Goal: Task Accomplishment & Management: Complete application form

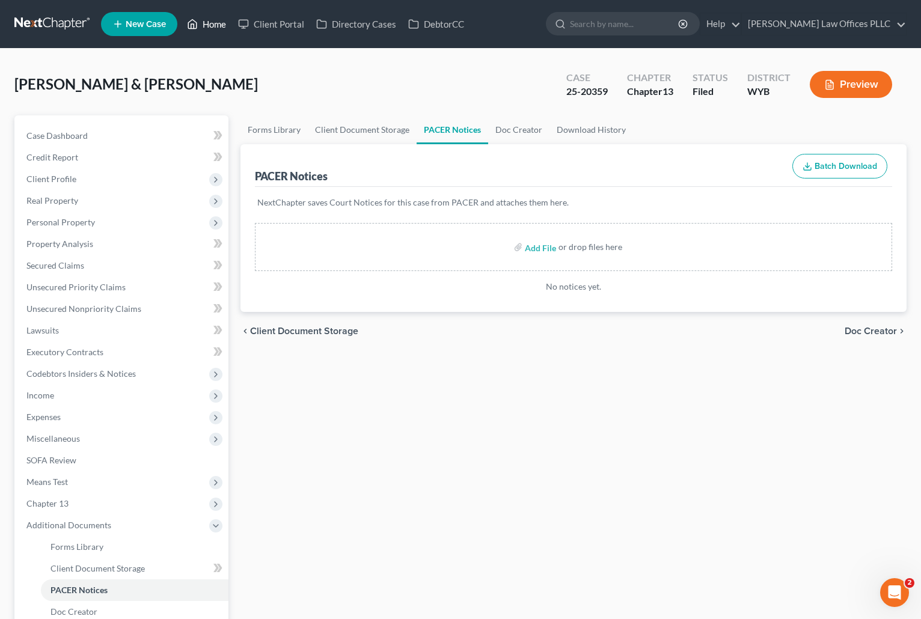
click at [209, 23] on link "Home" at bounding box center [206, 24] width 51 height 22
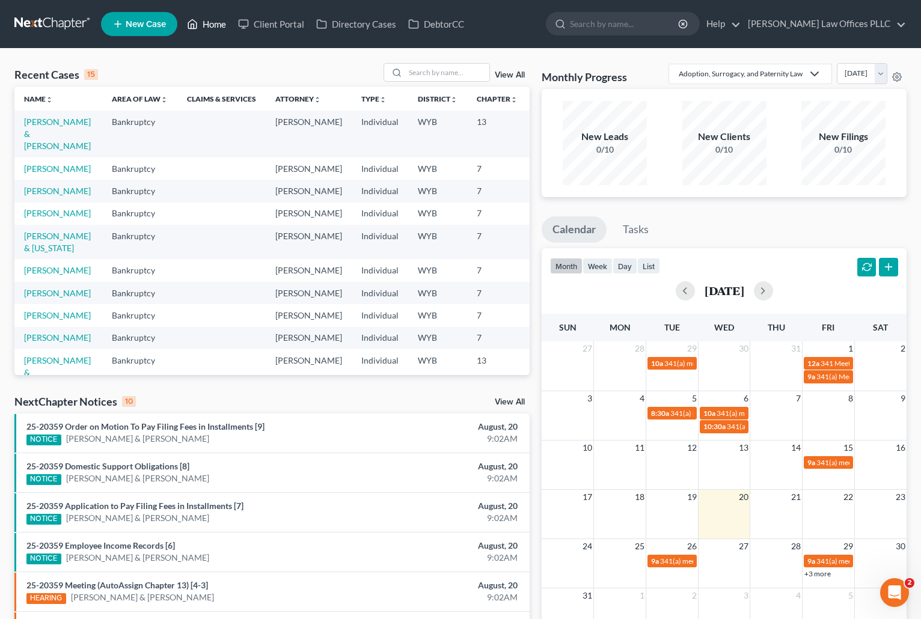
click at [217, 22] on link "Home" at bounding box center [206, 24] width 51 height 22
click at [414, 70] on input "search" at bounding box center [447, 72] width 84 height 17
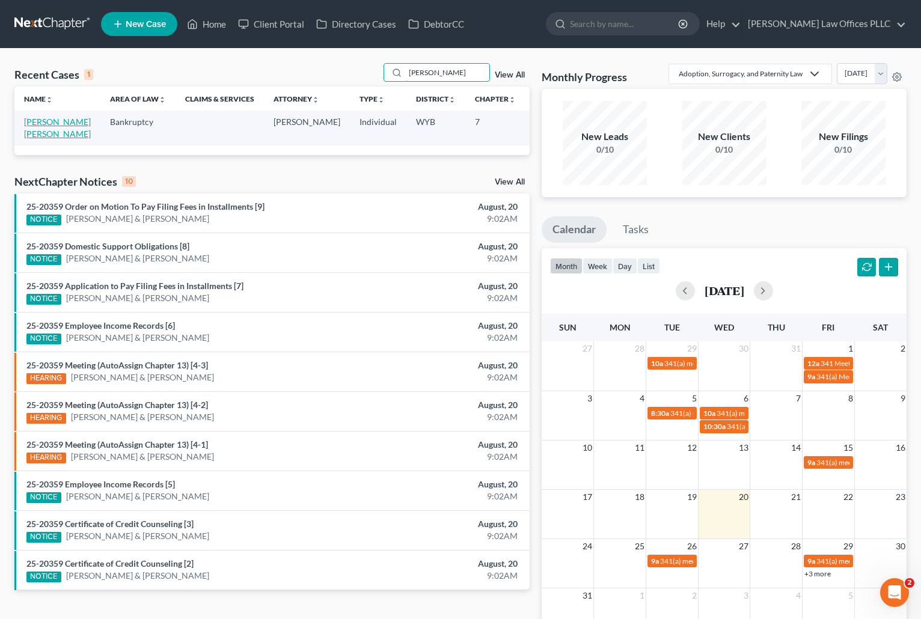
type input "[PERSON_NAME]"
click at [45, 135] on link "[PERSON_NAME] [PERSON_NAME]" at bounding box center [57, 128] width 67 height 22
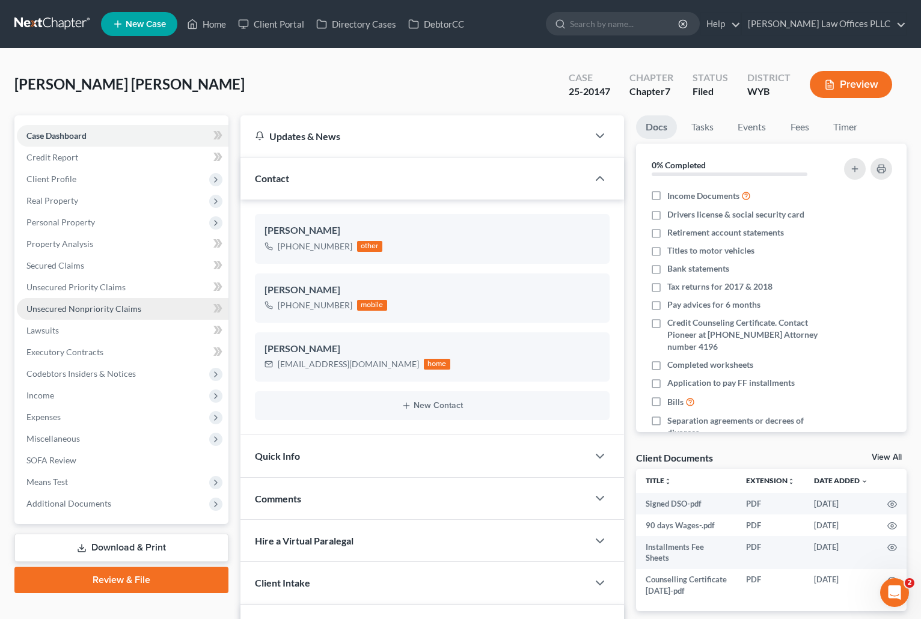
click at [87, 311] on span "Unsecured Nonpriority Claims" at bounding box center [83, 309] width 115 height 10
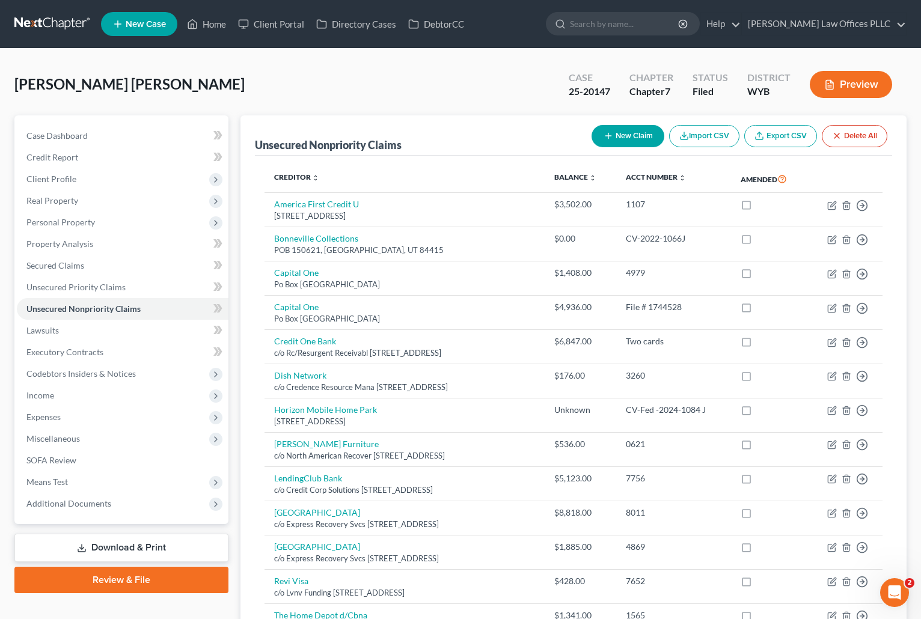
click at [117, 60] on div "[PERSON_NAME] [PERSON_NAME] Upgraded Case 25-20147 Chapter Chapter 7 Status Fil…" at bounding box center [460, 449] width 921 height 801
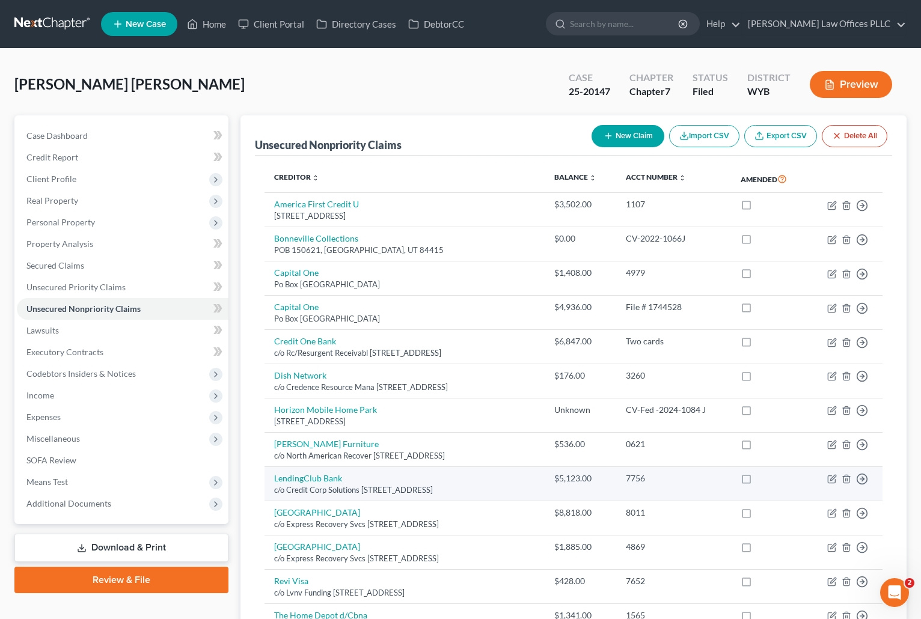
click at [722, 478] on div "7756" at bounding box center [674, 479] width 96 height 12
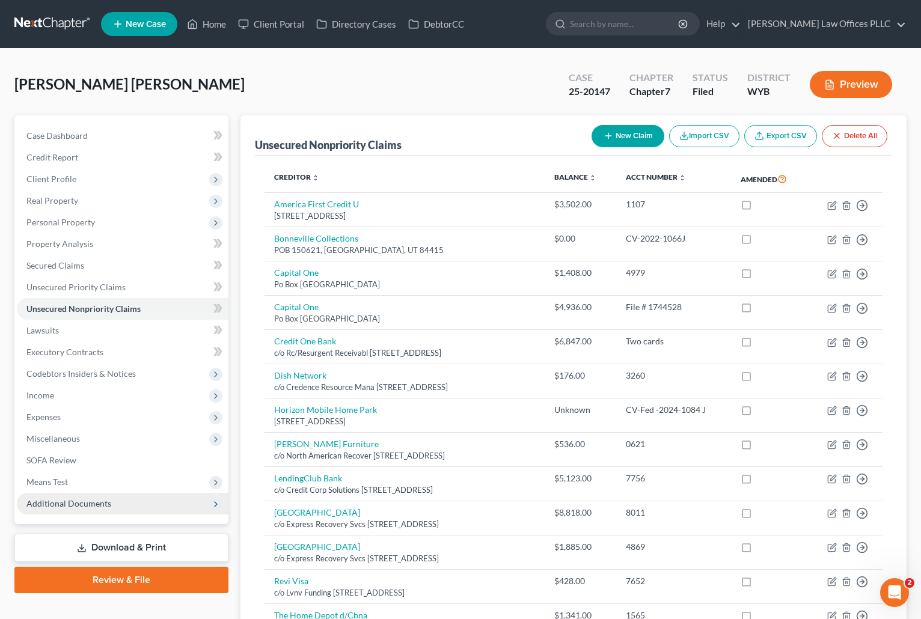
click at [106, 500] on span "Additional Documents" at bounding box center [68, 504] width 85 height 10
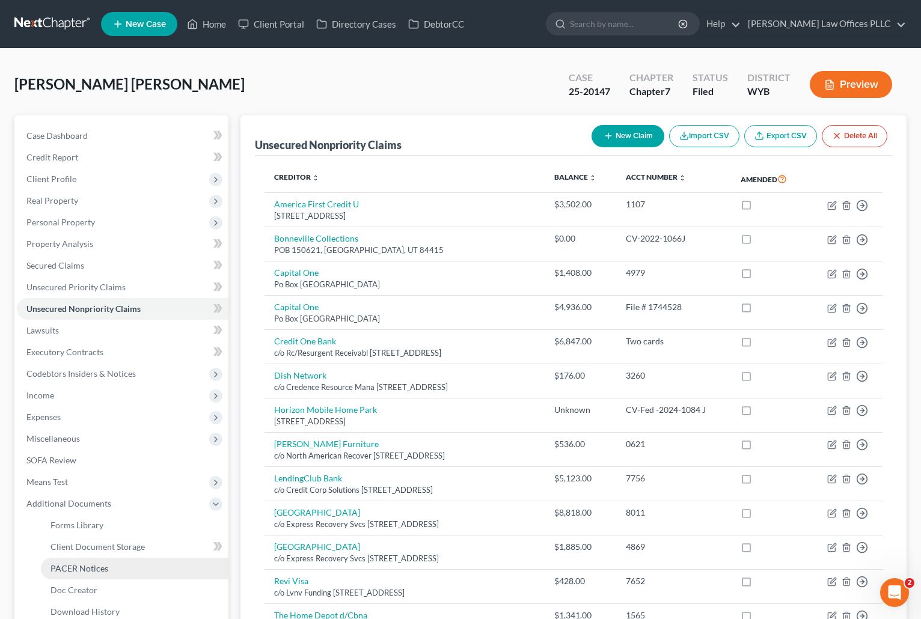
click at [105, 568] on span "PACER Notices" at bounding box center [80, 569] width 58 height 10
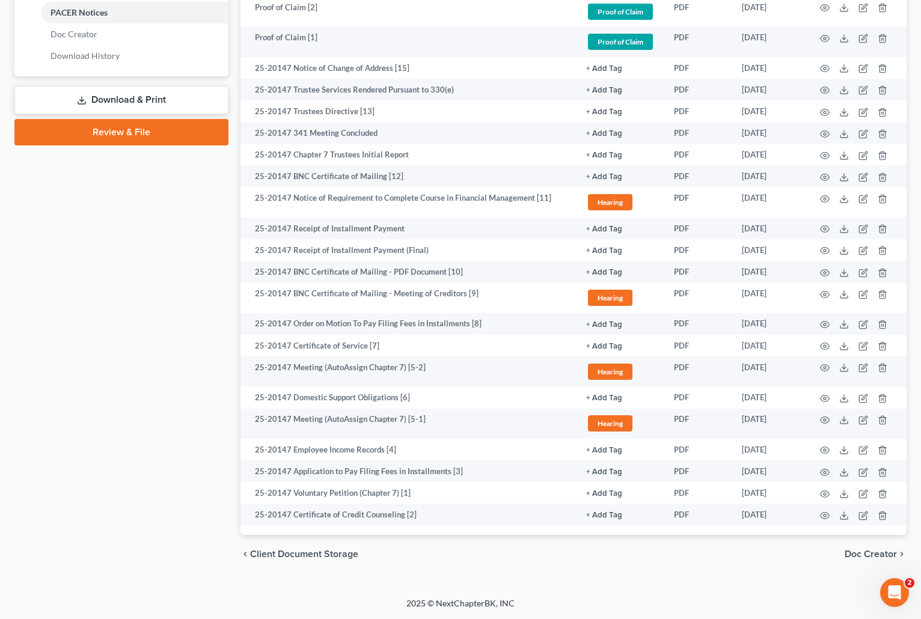
scroll to position [551, 0]
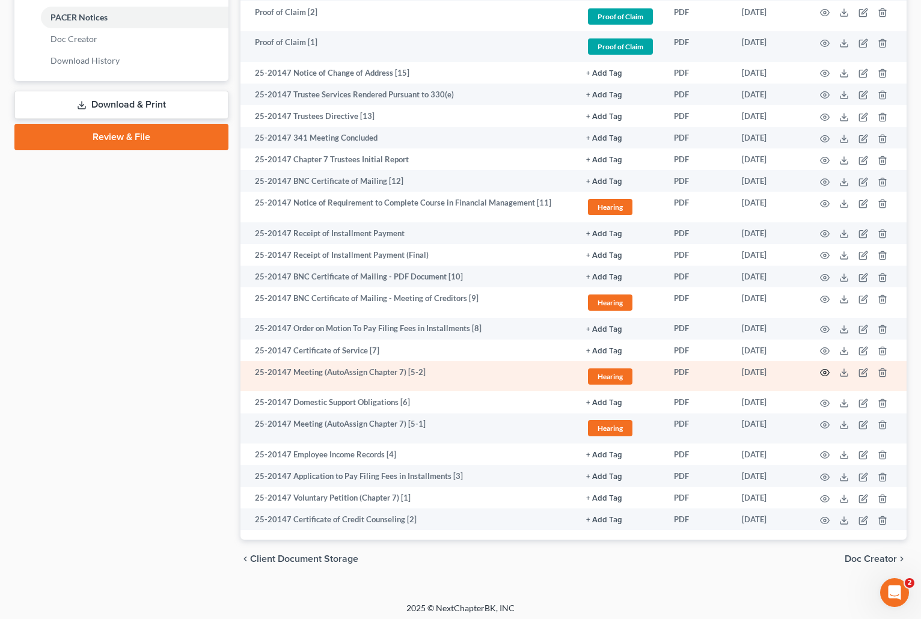
click at [823, 373] on icon "button" at bounding box center [825, 373] width 10 height 10
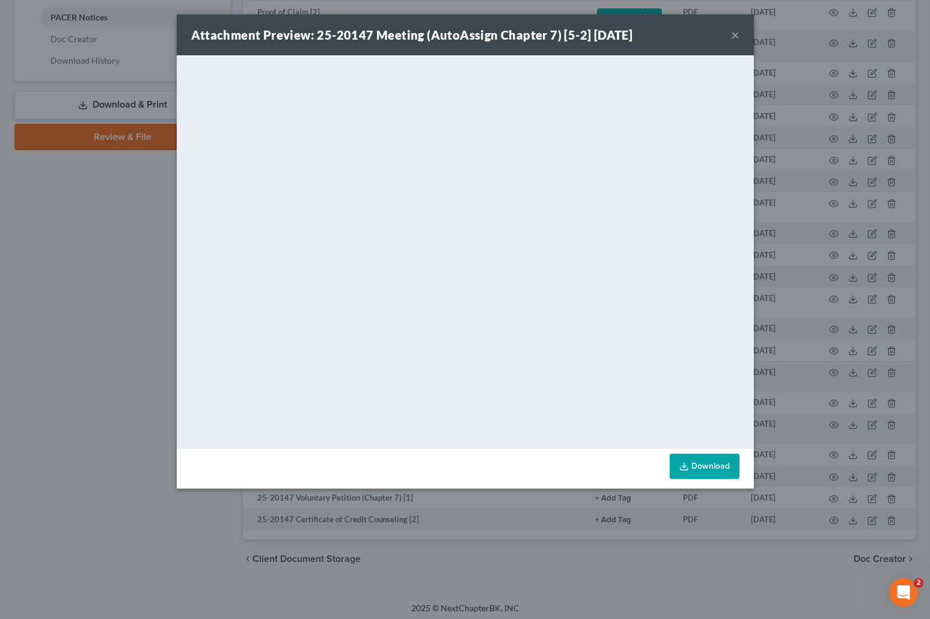
click at [733, 33] on button "×" at bounding box center [735, 35] width 8 height 14
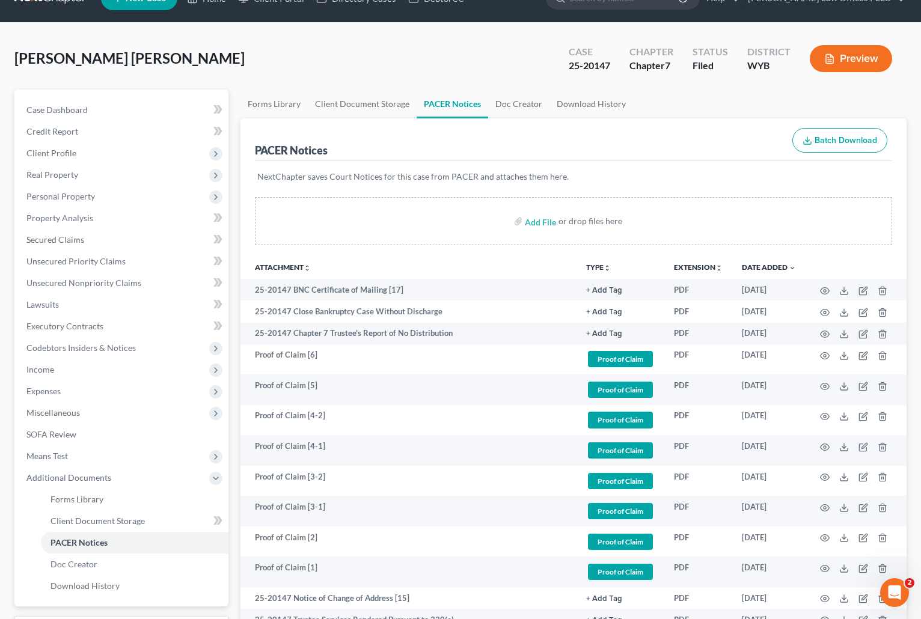
scroll to position [0, 0]
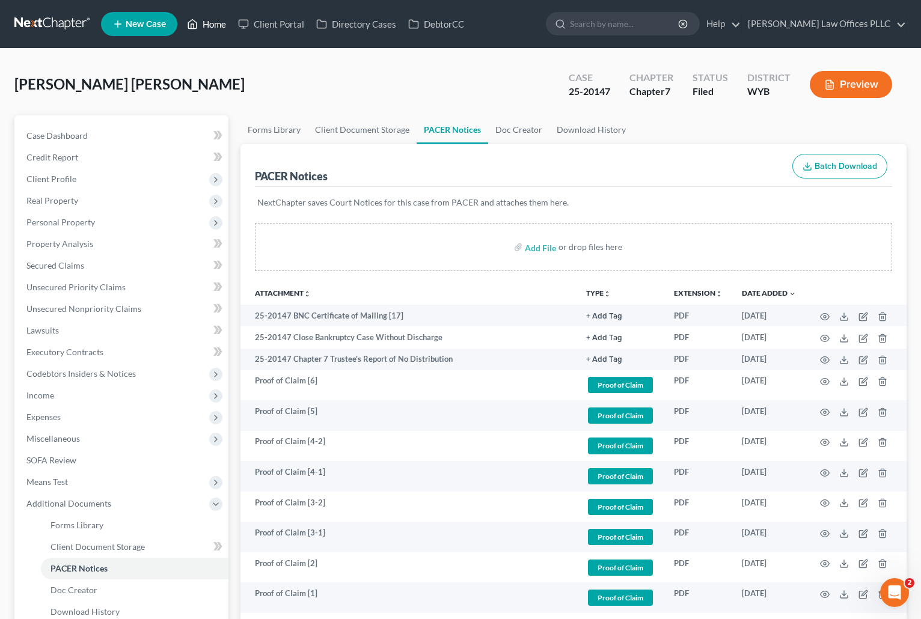
click at [215, 24] on link "Home" at bounding box center [206, 24] width 51 height 22
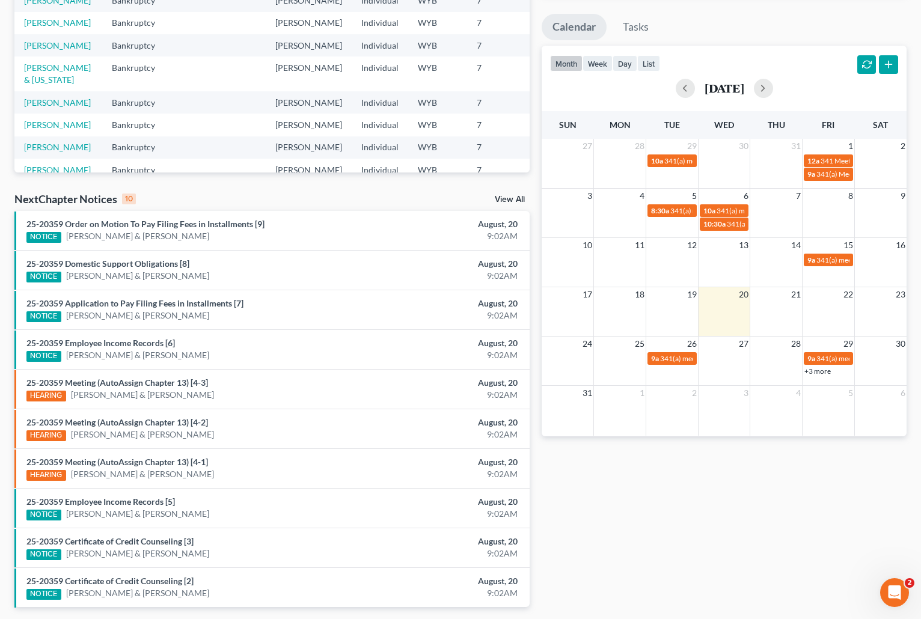
scroll to position [246, 0]
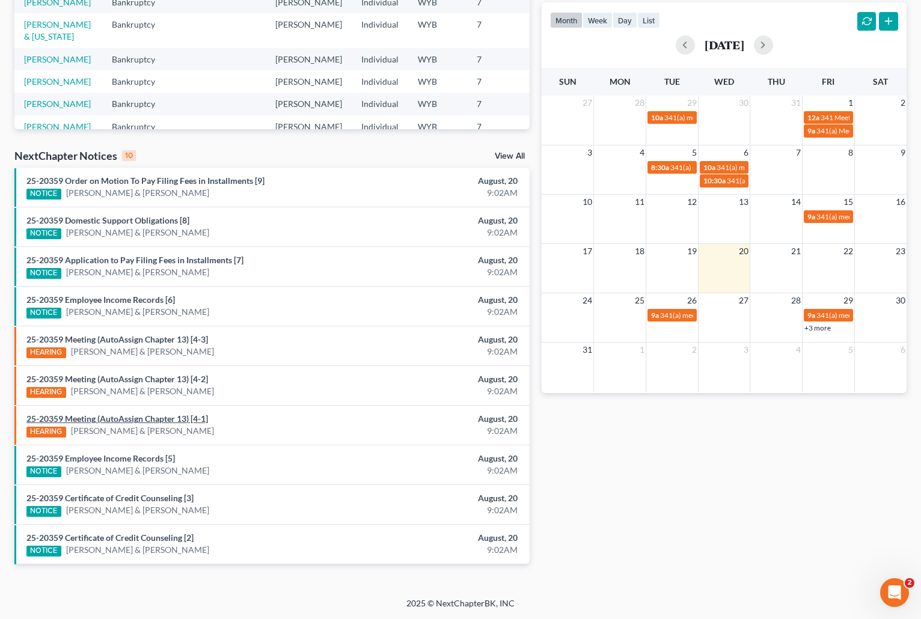
click at [131, 416] on link "25-20359 Meeting (AutoAssign Chapter 13) [4-1]" at bounding box center [117, 419] width 182 height 10
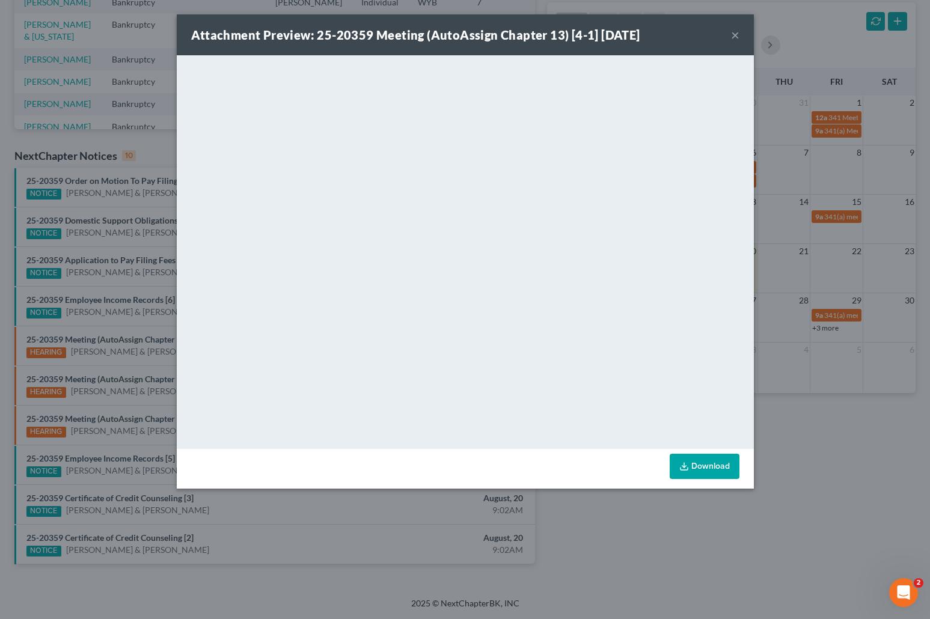
click at [734, 35] on button "×" at bounding box center [735, 35] width 8 height 14
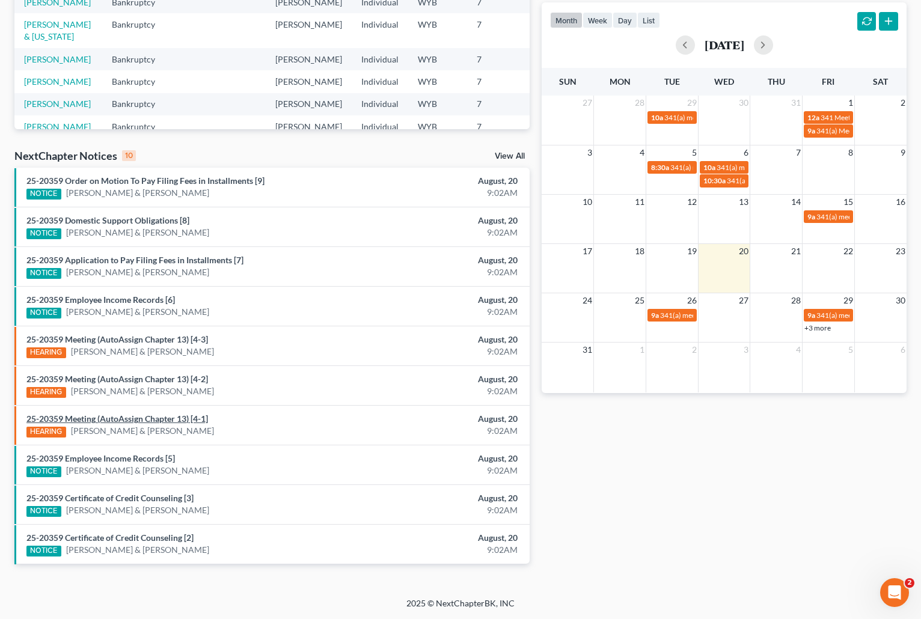
click at [138, 420] on link "25-20359 Meeting (AutoAssign Chapter 13) [4-1]" at bounding box center [117, 419] width 182 height 10
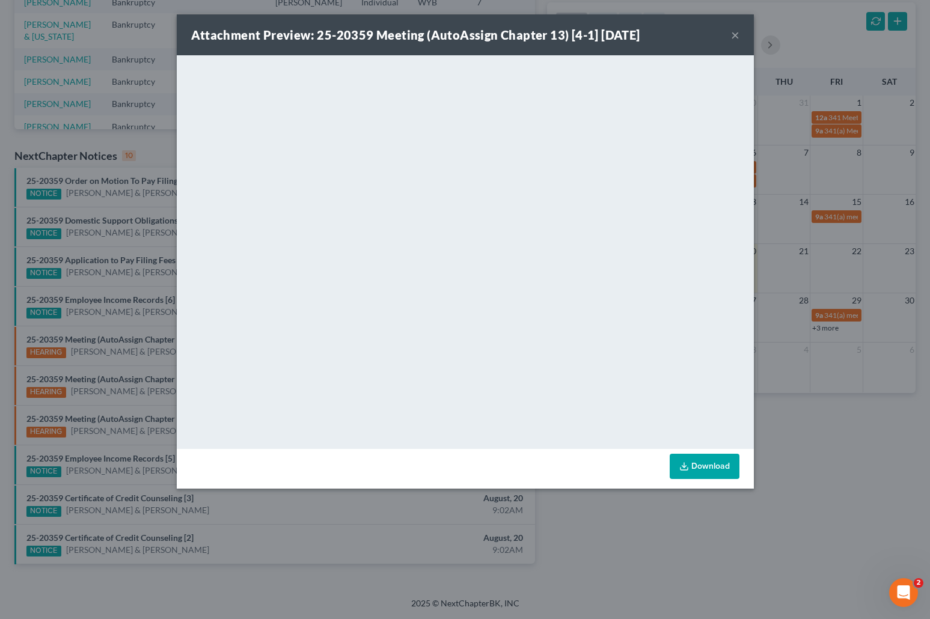
click at [738, 34] on button "×" at bounding box center [735, 35] width 8 height 14
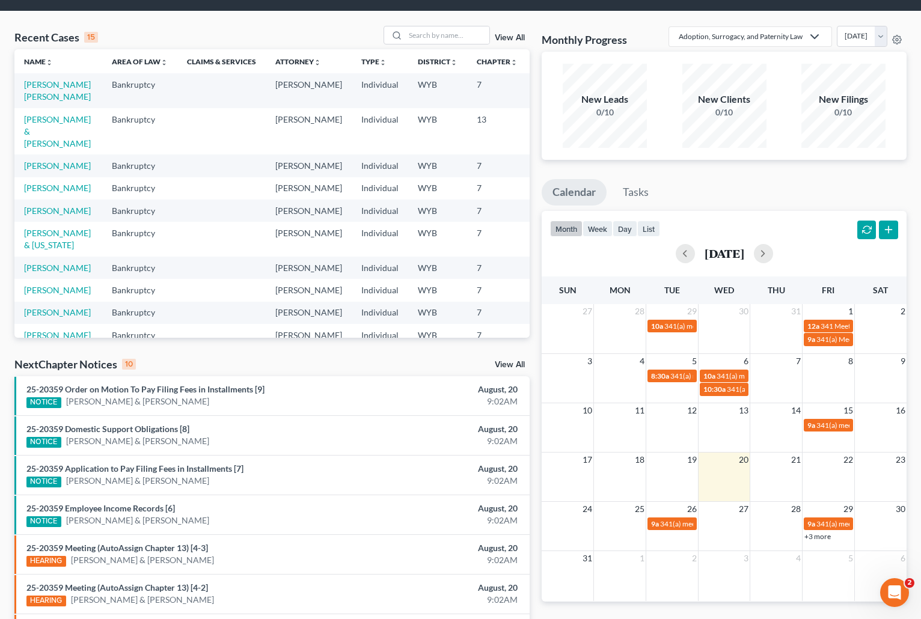
scroll to position [0, 0]
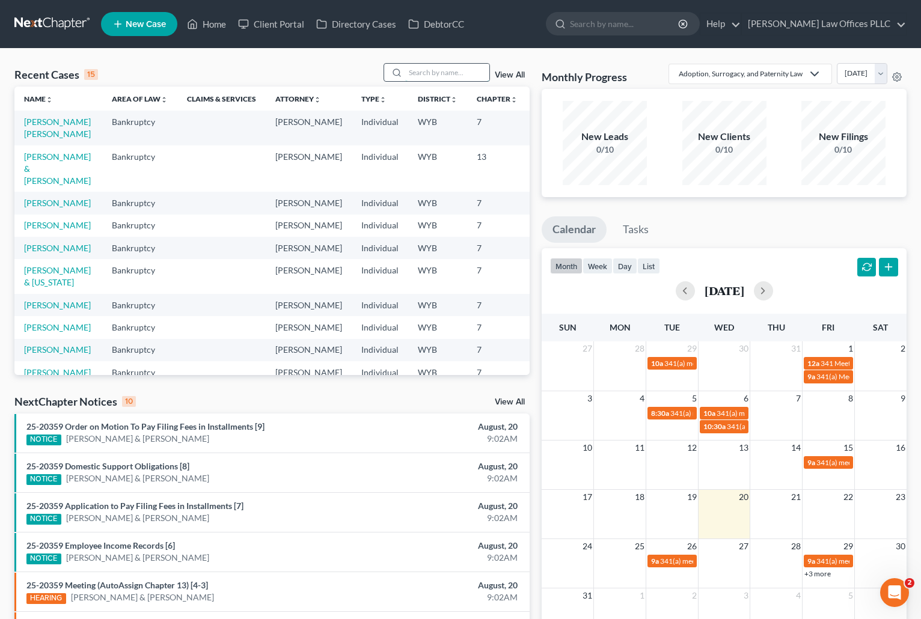
click at [418, 75] on input "search" at bounding box center [447, 72] width 84 height 17
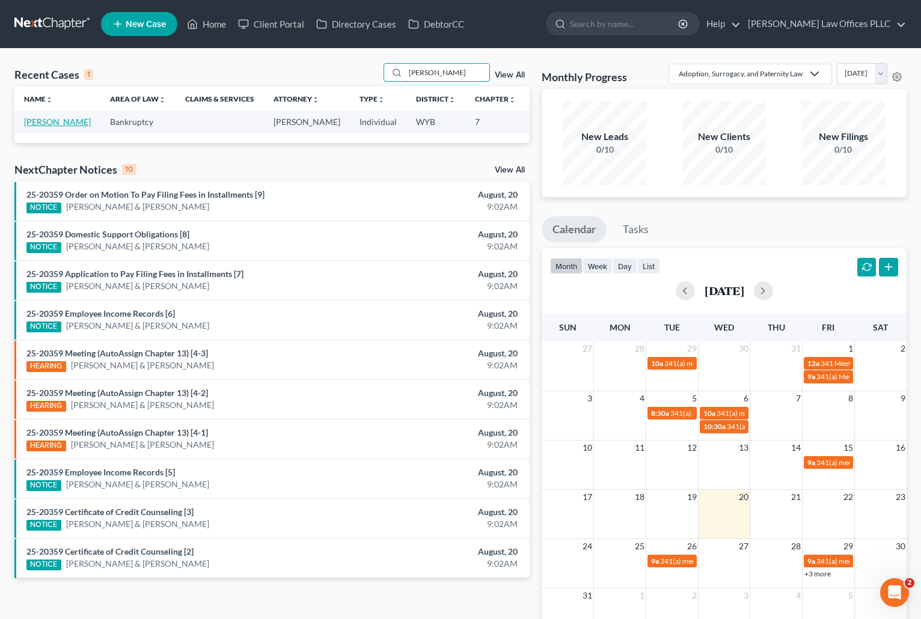
type input "[PERSON_NAME]"
click at [35, 127] on link "[PERSON_NAME]" at bounding box center [57, 122] width 67 height 10
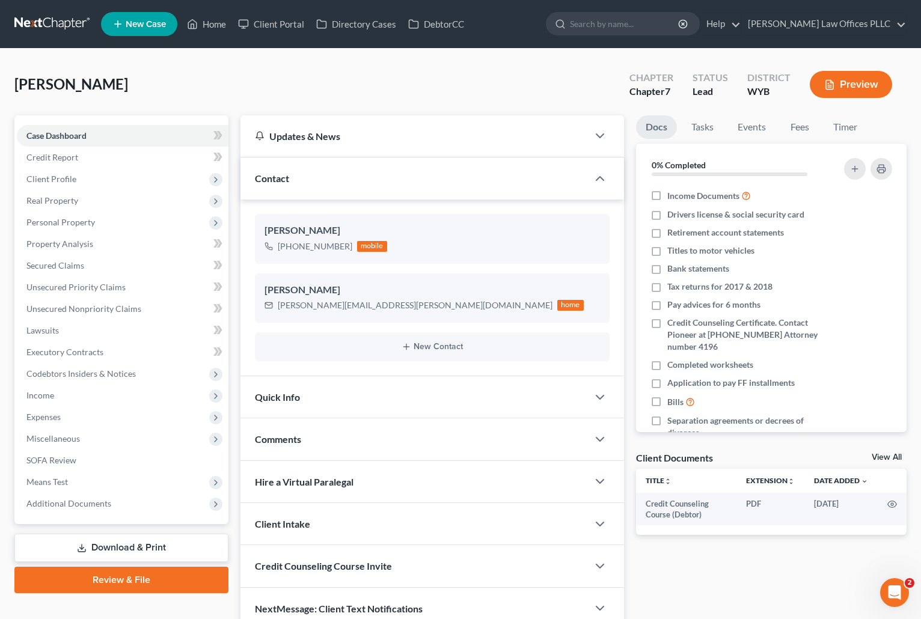
click at [37, 134] on span "Case Dashboard" at bounding box center [56, 136] width 60 height 10
click at [100, 309] on span "Unsecured Nonpriority Claims" at bounding box center [83, 309] width 115 height 10
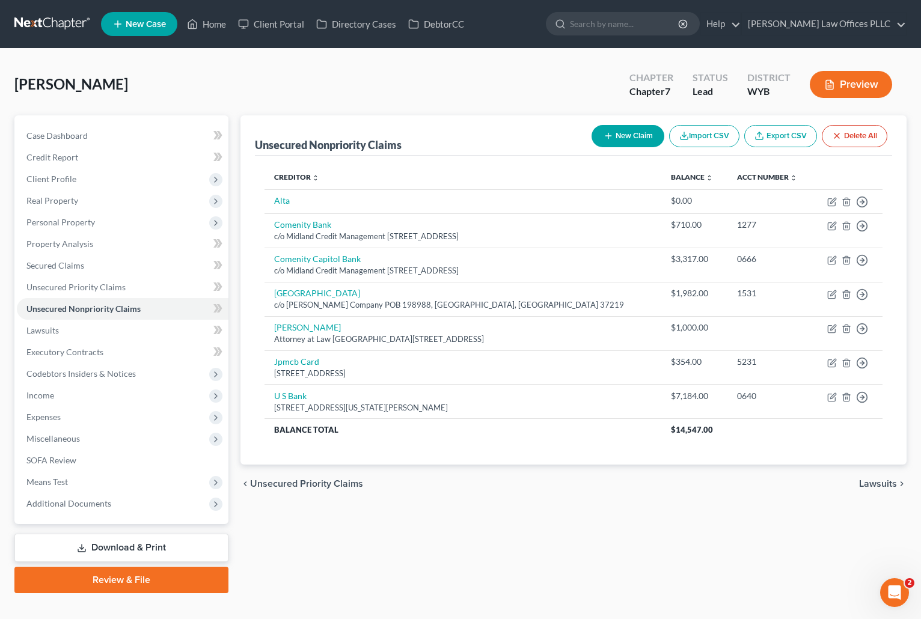
click at [785, 526] on div "Unsecured Nonpriority Claims New Claim Import CSV Export CSV Delete All Credito…" at bounding box center [574, 354] width 678 height 478
click at [757, 533] on div "Unsecured Nonpriority Claims New Claim Import CSV Export CSV Delete All Credito…" at bounding box center [574, 354] width 678 height 478
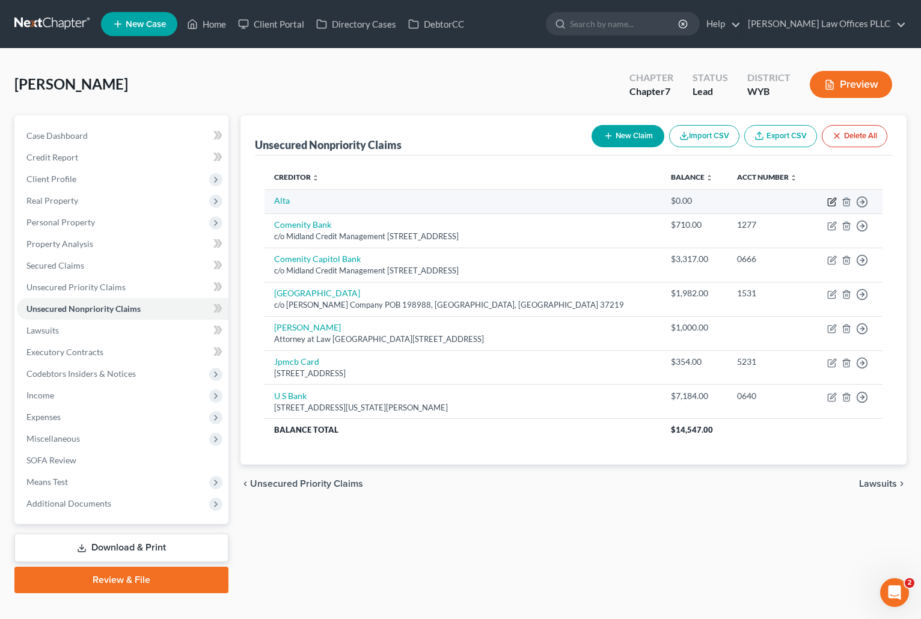
click at [834, 200] on icon "button" at bounding box center [833, 202] width 10 height 10
select select "0"
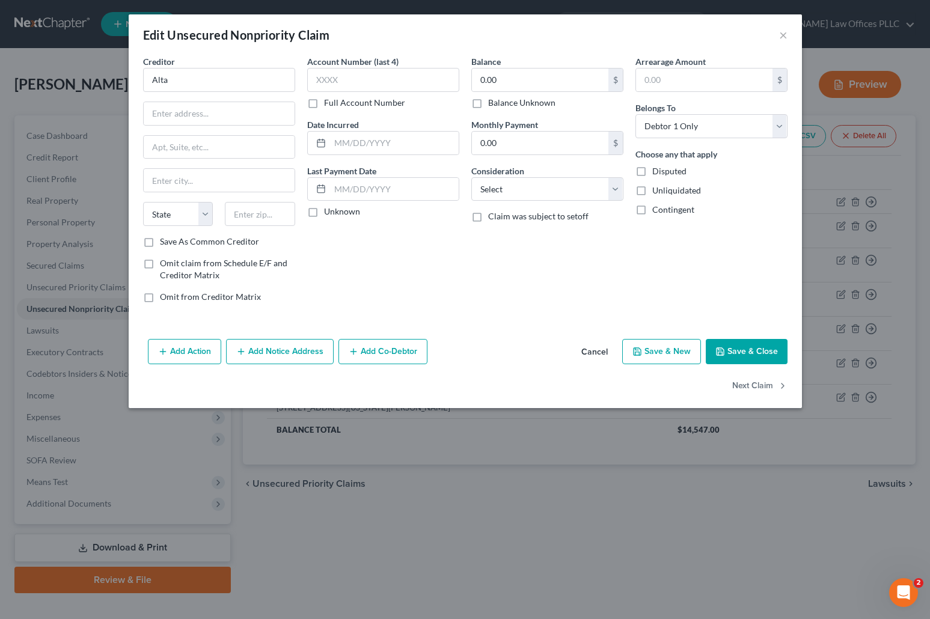
click at [734, 352] on button "Save & Close" at bounding box center [747, 351] width 82 height 25
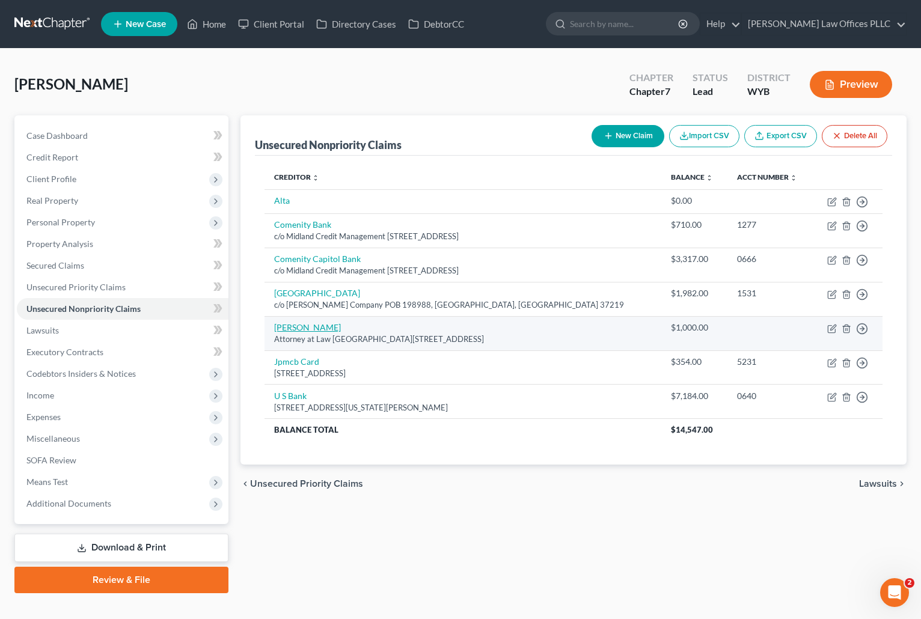
click at [288, 327] on link "[PERSON_NAME]" at bounding box center [307, 327] width 67 height 10
select select "53"
select select "14"
select select "0"
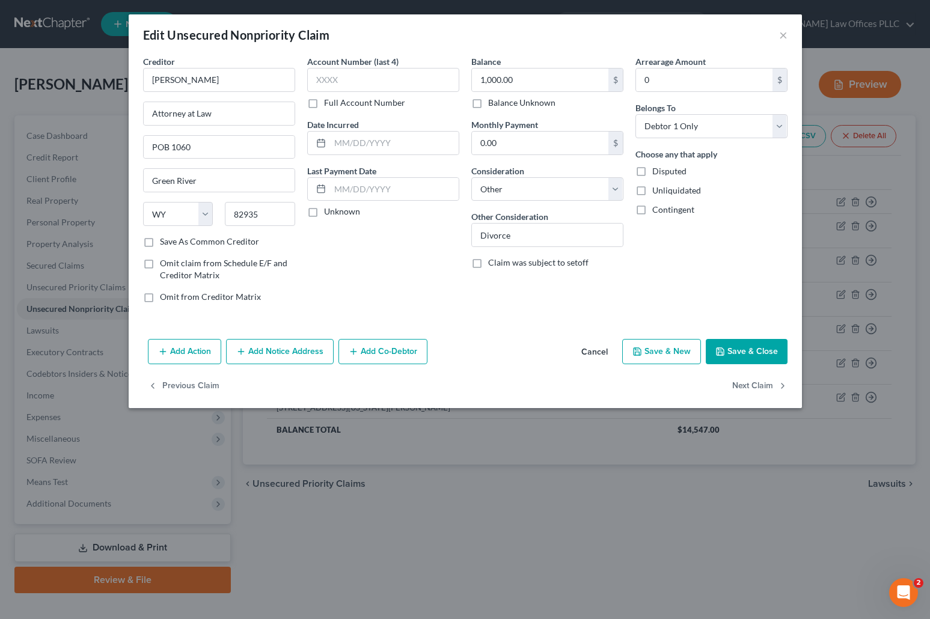
click at [741, 349] on button "Save & Close" at bounding box center [747, 351] width 82 height 25
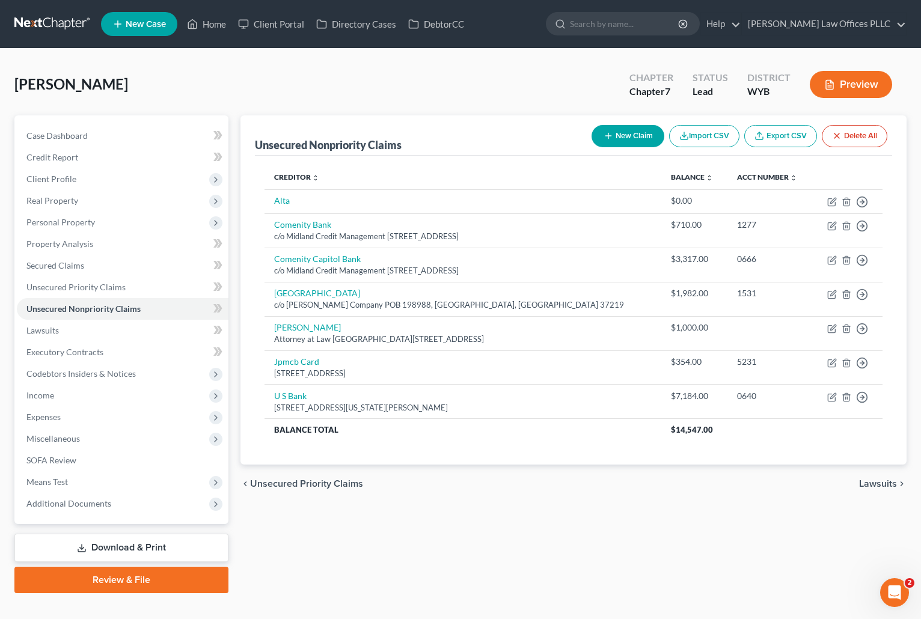
click at [735, 548] on div "Unsecured Nonpriority Claims New Claim Import CSV Export CSV Delete All Credito…" at bounding box center [574, 354] width 678 height 478
drag, startPoint x: 566, startPoint y: 580, endPoint x: 566, endPoint y: 573, distance: 7.2
click at [566, 577] on div "Unsecured Nonpriority Claims New Claim Import CSV Export CSV Delete All Credito…" at bounding box center [574, 354] width 678 height 478
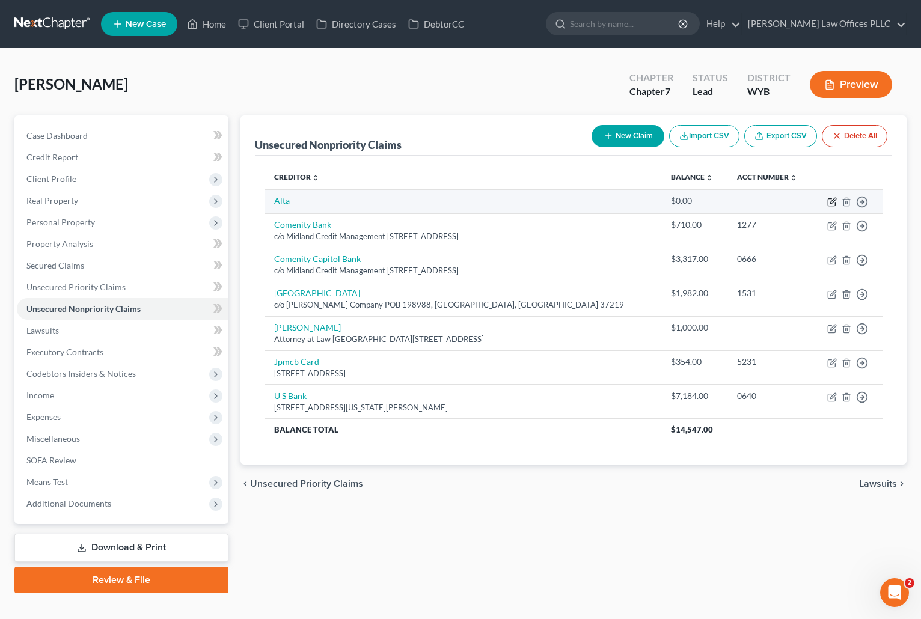
click at [831, 199] on icon "button" at bounding box center [831, 202] width 7 height 7
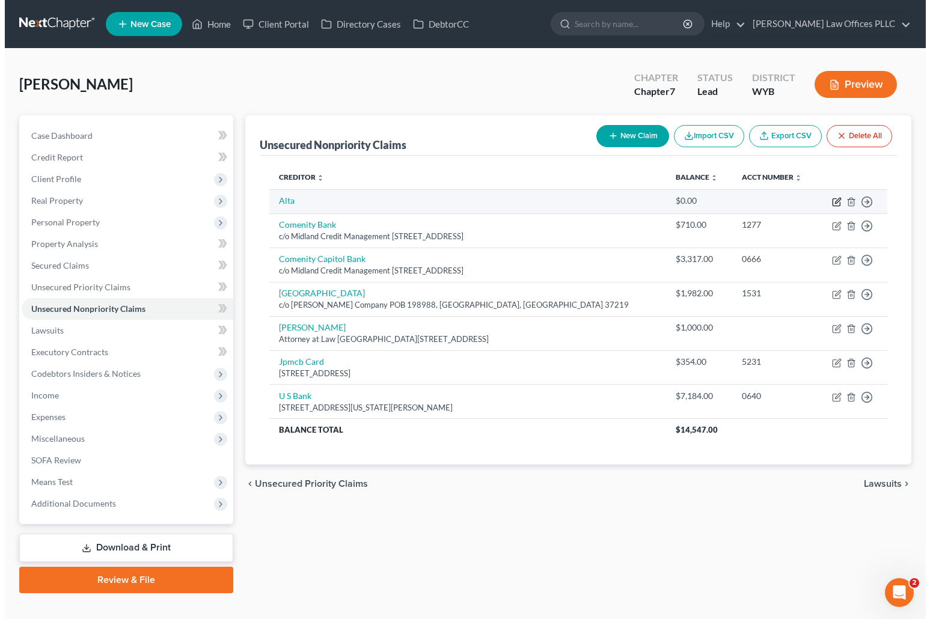
select select "0"
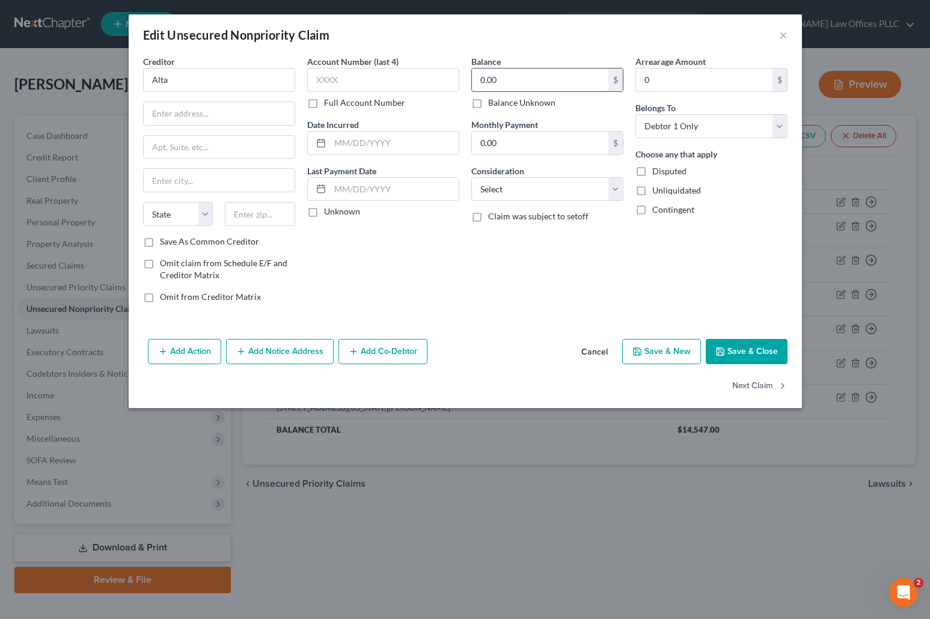
click at [523, 79] on input "0.00" at bounding box center [540, 80] width 137 height 23
click at [484, 79] on input "03,318.00" at bounding box center [540, 80] width 137 height 23
type input "3,318.00"
click at [614, 187] on select "Select Cable / Satellite Services Collection Agency Credit Card Debt Debt Couns…" at bounding box center [548, 189] width 152 height 24
select select "2"
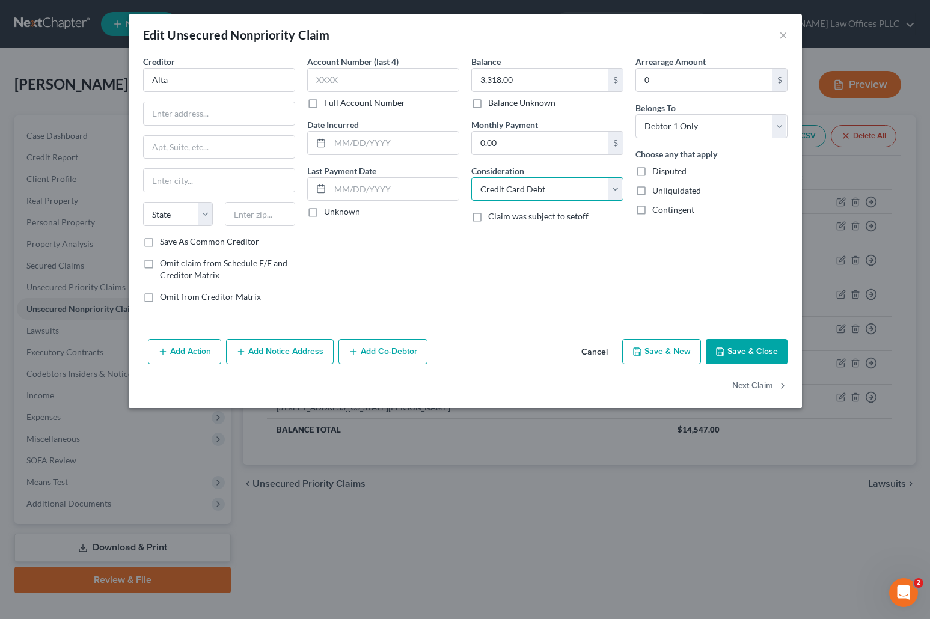
click at [472, 177] on select "Select Cable / Satellite Services Collection Agency Credit Card Debt Debt Couns…" at bounding box center [548, 189] width 152 height 24
click at [742, 351] on button "Save & Close" at bounding box center [747, 351] width 82 height 25
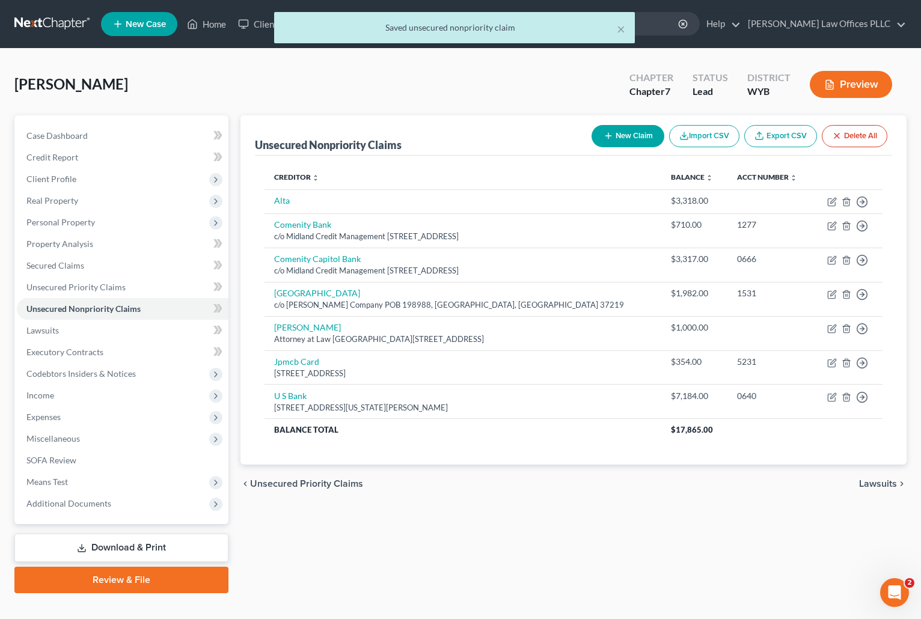
click at [628, 132] on button "New Claim" at bounding box center [628, 136] width 73 height 22
select select "0"
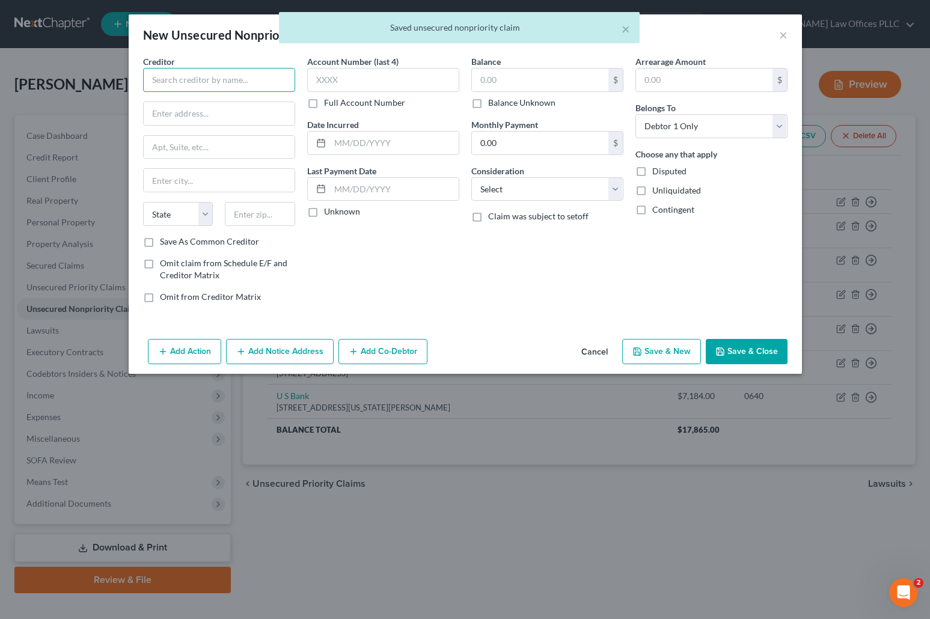
click at [185, 77] on input "text" at bounding box center [219, 80] width 152 height 24
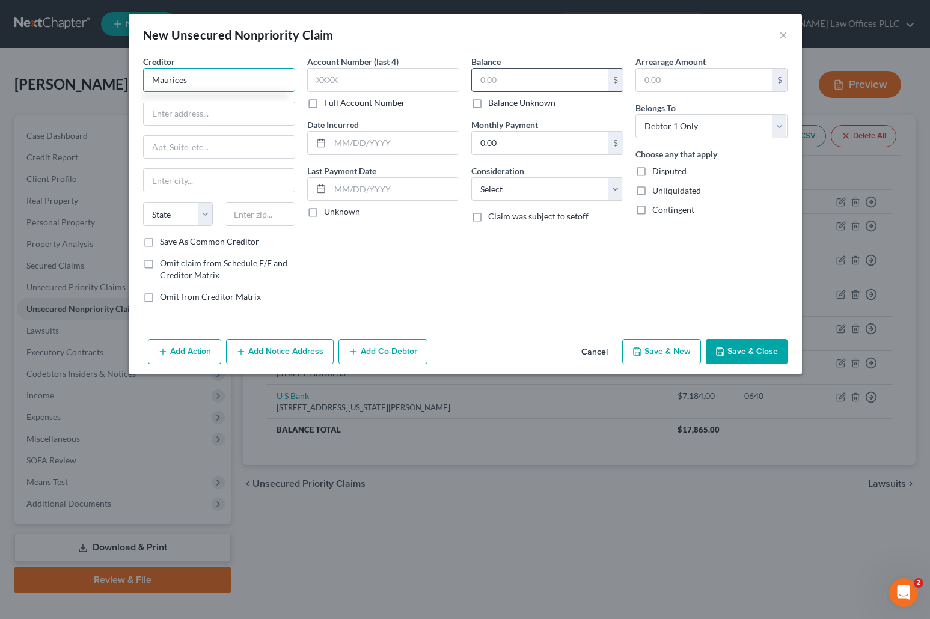
type input "Maurices"
click at [482, 82] on input "text" at bounding box center [540, 80] width 137 height 23
type input "710.00"
click at [620, 183] on select "Select Cable / Satellite Services Collection Agency Credit Card Debt Debt Couns…" at bounding box center [548, 189] width 152 height 24
select select "2"
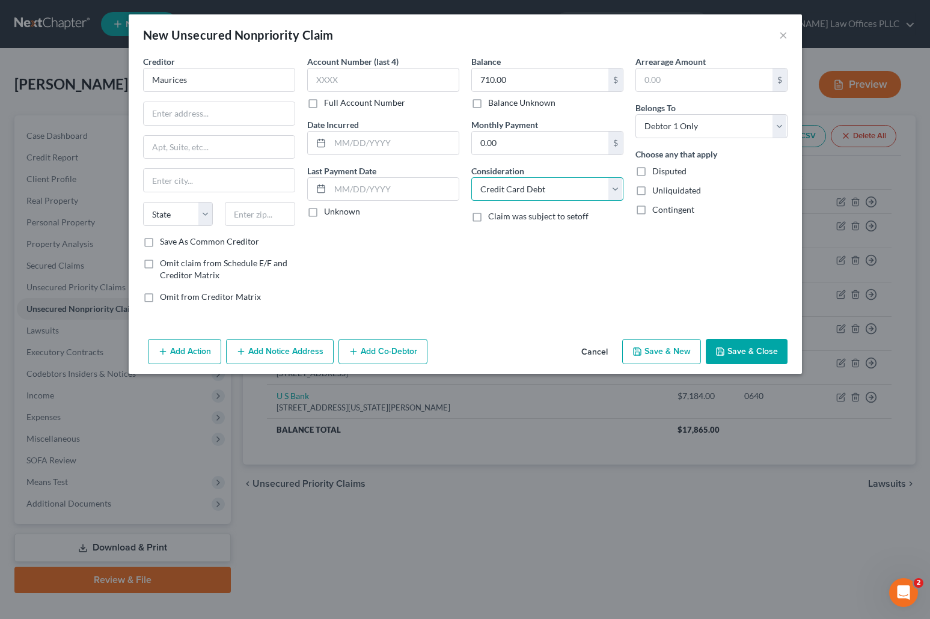
click at [472, 177] on select "Select Cable / Satellite Services Collection Agency Credit Card Debt Debt Couns…" at bounding box center [548, 189] width 152 height 24
click at [761, 349] on button "Save & Close" at bounding box center [747, 351] width 82 height 25
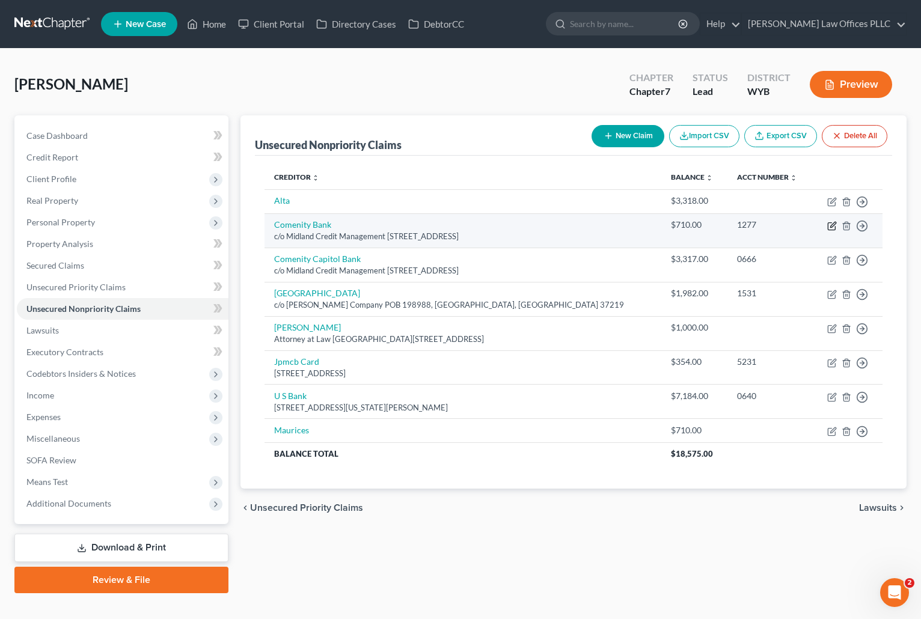
click at [835, 224] on icon "button" at bounding box center [833, 224] width 5 height 5
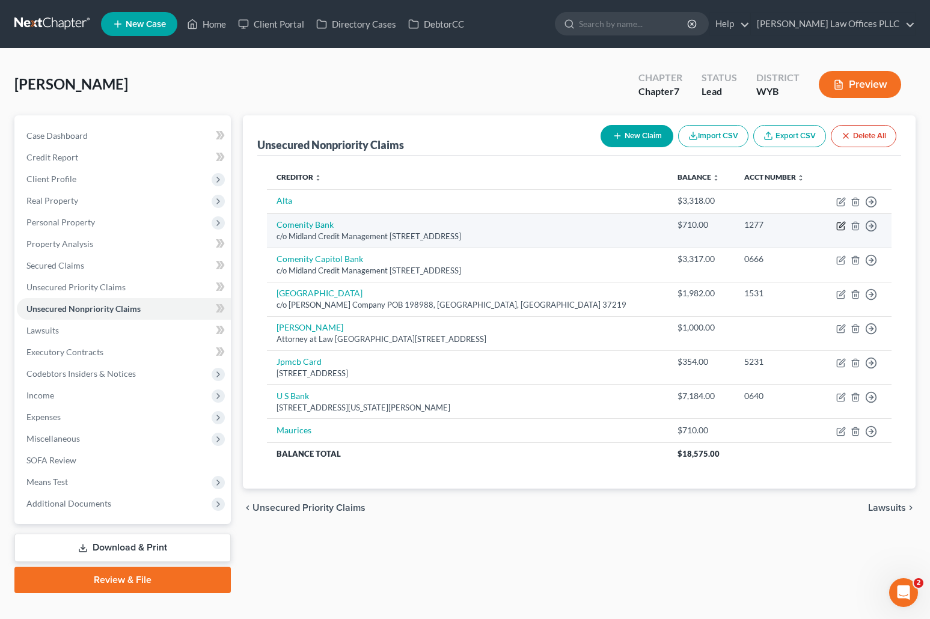
select select "4"
select select "2"
select select "0"
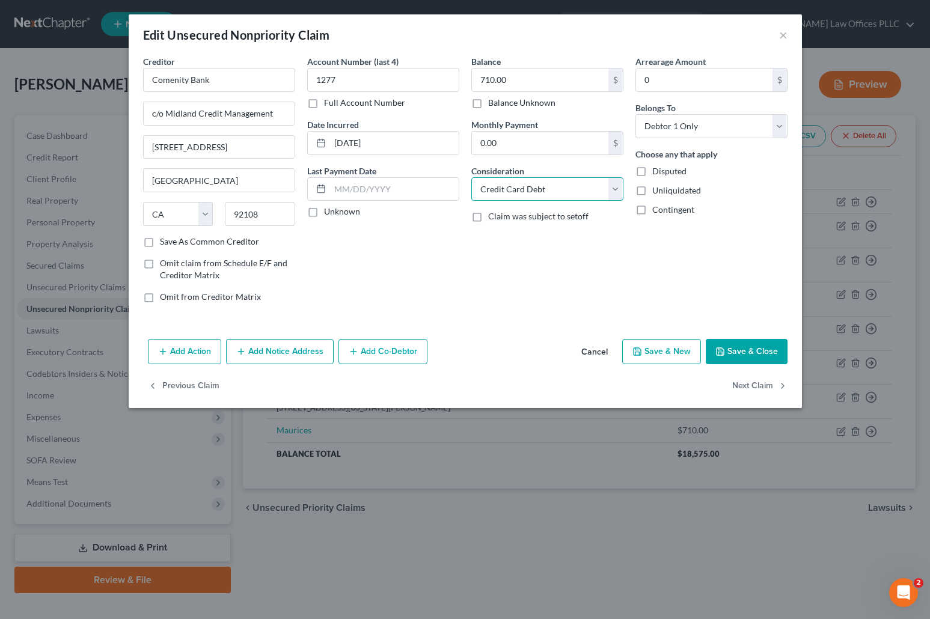
click at [614, 190] on select "Select Cable / Satellite Services Collection Agency Credit Card Debt Debt Couns…" at bounding box center [548, 189] width 152 height 24
select select "14"
click at [472, 177] on select "Select Cable / Satellite Services Collection Agency Credit Card Debt Debt Couns…" at bounding box center [548, 189] width 152 height 24
click at [503, 235] on input "text" at bounding box center [547, 235] width 151 height 23
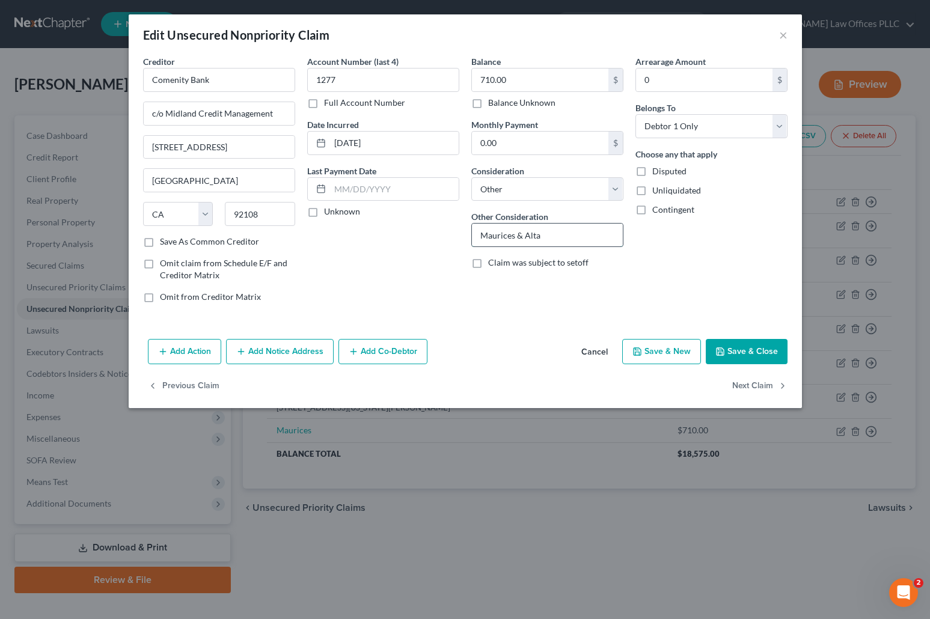
click at [498, 235] on input "Maurices & Alta" at bounding box center [547, 235] width 151 height 23
type input "[PERSON_NAME]'s & Alta"
click at [749, 354] on button "Save & Close" at bounding box center [747, 351] width 82 height 25
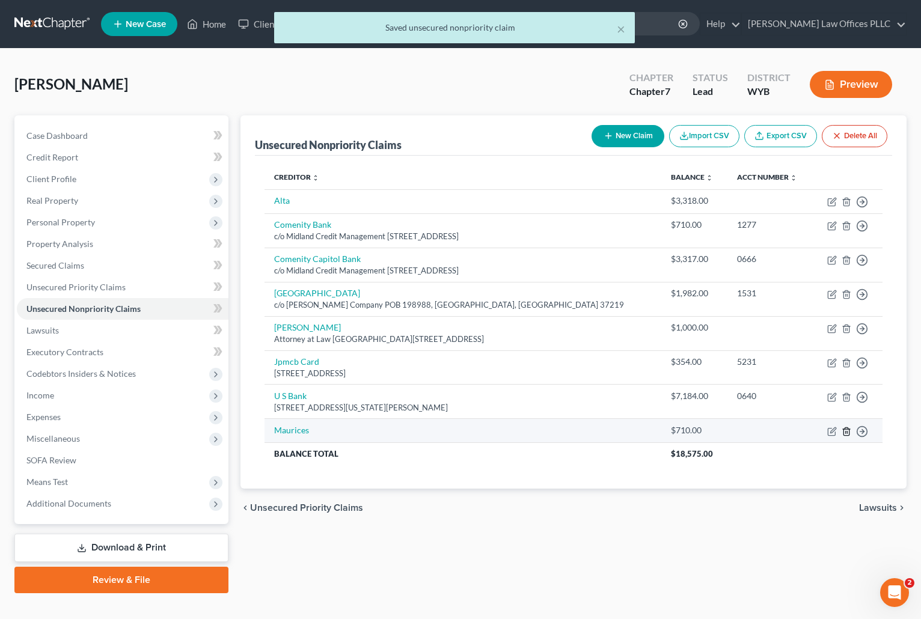
click at [847, 431] on line "button" at bounding box center [847, 432] width 0 height 2
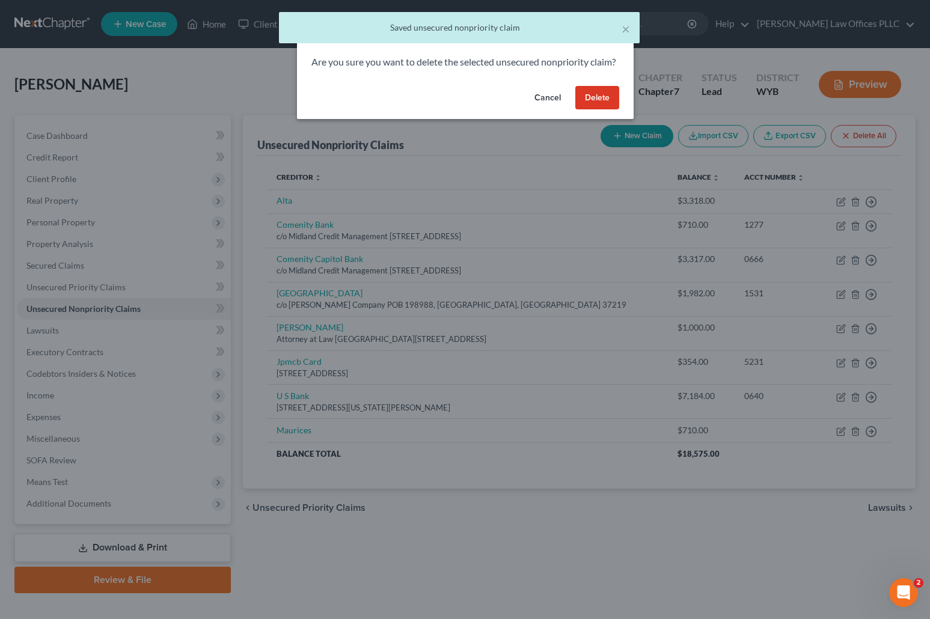
click at [604, 110] on button "Delete" at bounding box center [598, 98] width 44 height 24
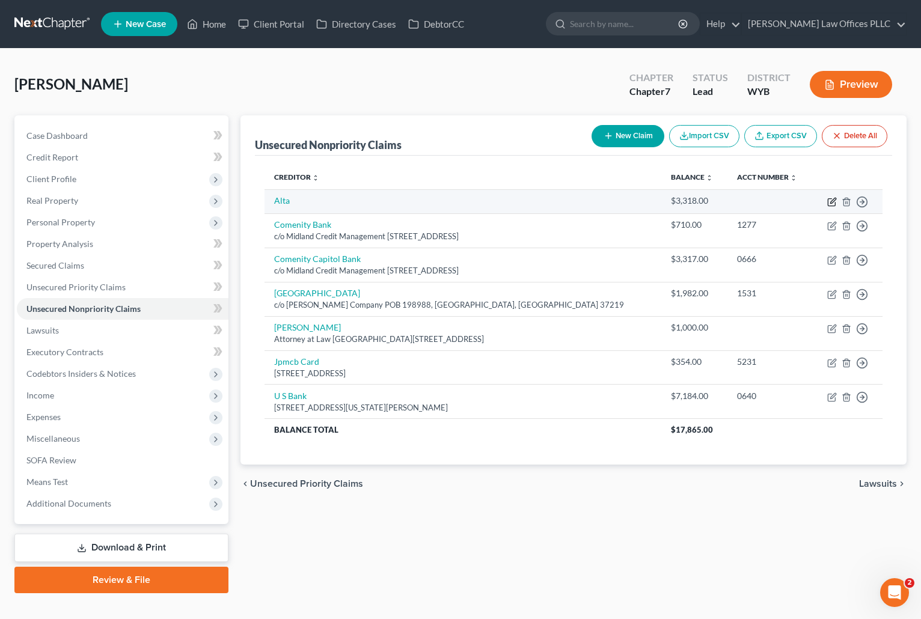
click at [834, 198] on icon "button" at bounding box center [833, 200] width 5 height 5
select select "2"
select select "0"
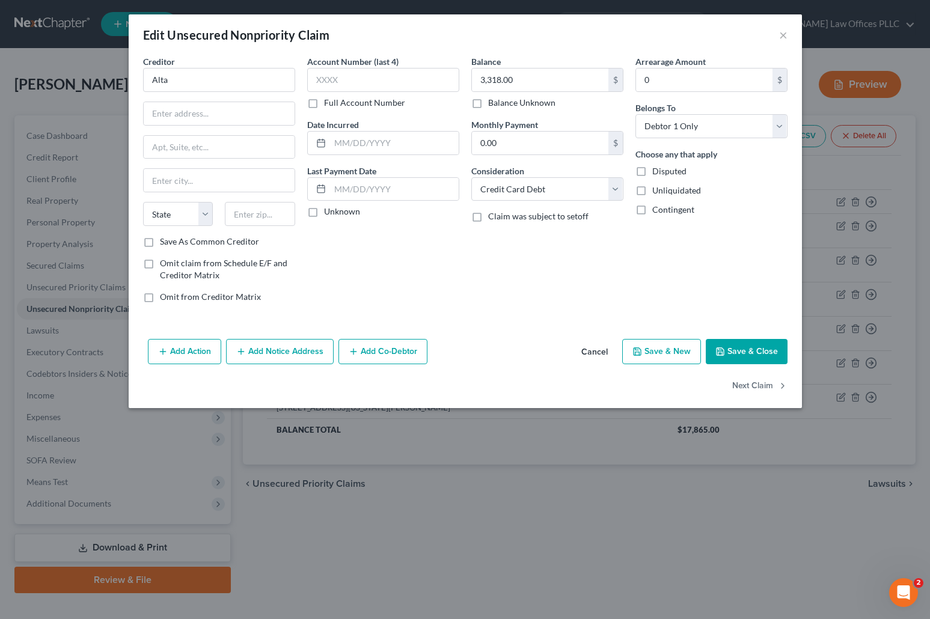
click at [488, 102] on label "Balance Unknown" at bounding box center [521, 103] width 67 height 12
click at [493, 102] on input "Balance Unknown" at bounding box center [497, 101] width 8 height 8
checkbox input "true"
type input "0.00"
click at [596, 350] on button "Cancel" at bounding box center [595, 352] width 46 height 24
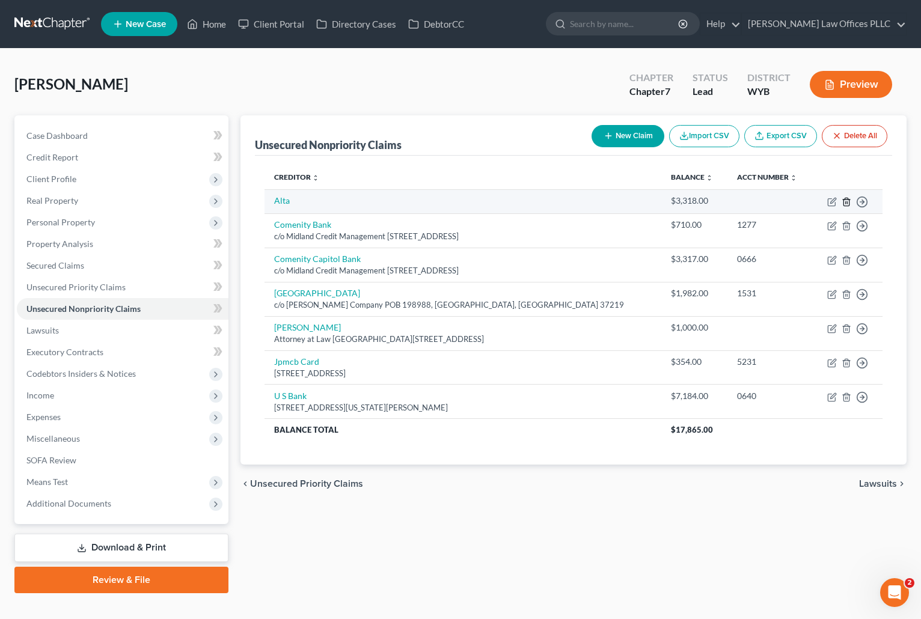
click at [846, 200] on polyline "button" at bounding box center [846, 200] width 7 height 0
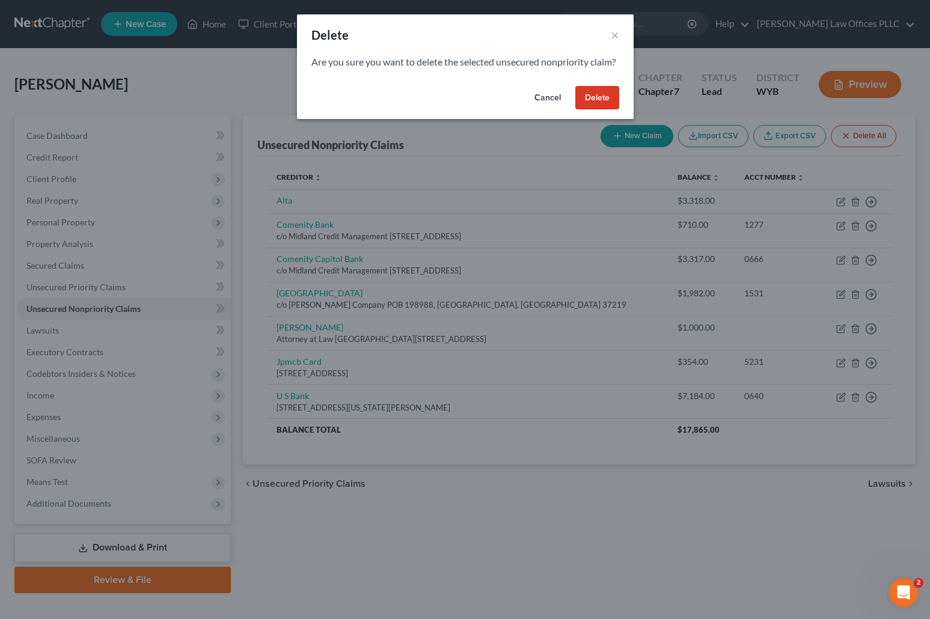
click at [606, 107] on button "Delete" at bounding box center [598, 98] width 44 height 24
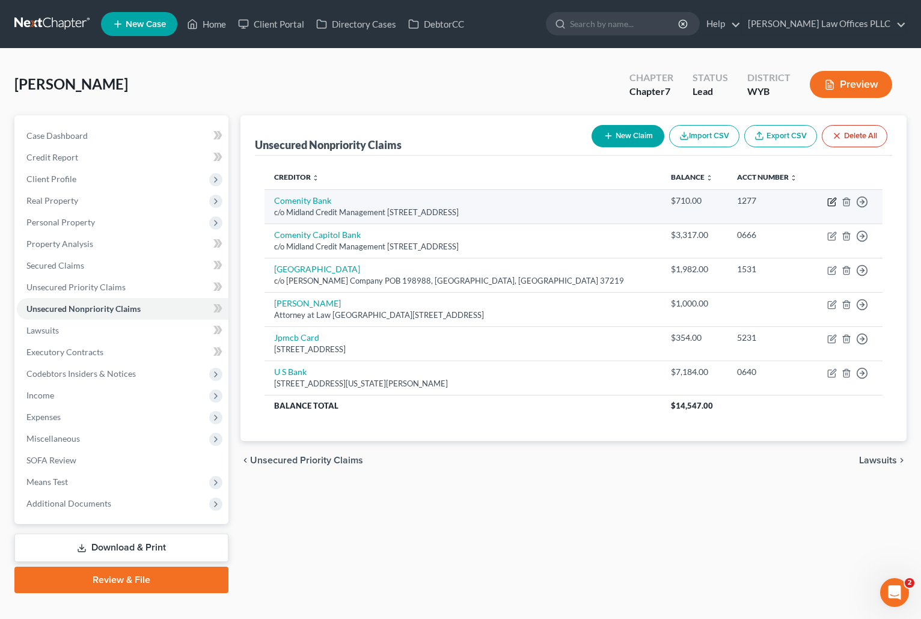
click at [832, 198] on icon "button" at bounding box center [833, 202] width 10 height 10
select select "4"
select select "14"
select select "0"
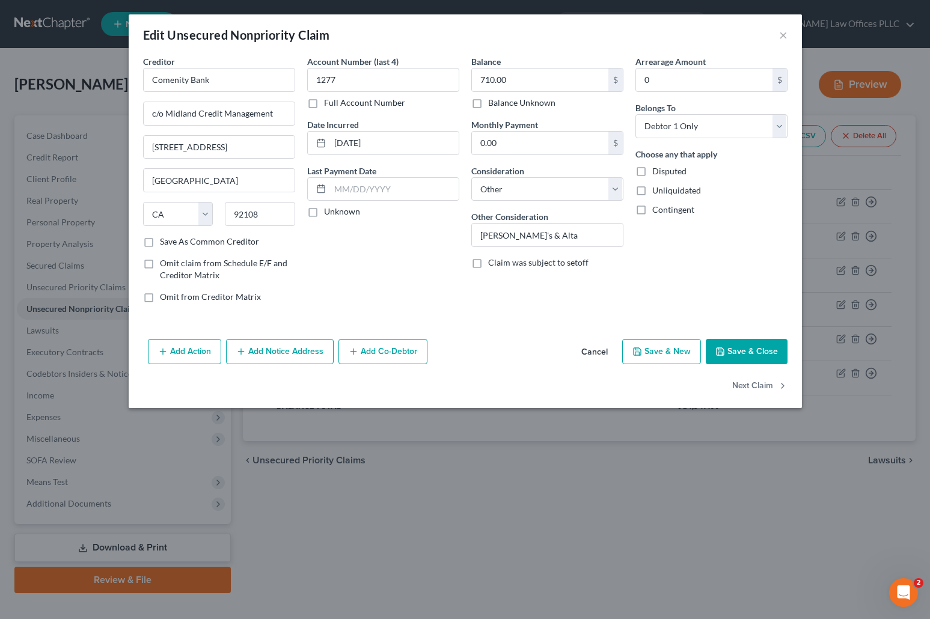
click at [746, 345] on button "Save & Close" at bounding box center [747, 351] width 82 height 25
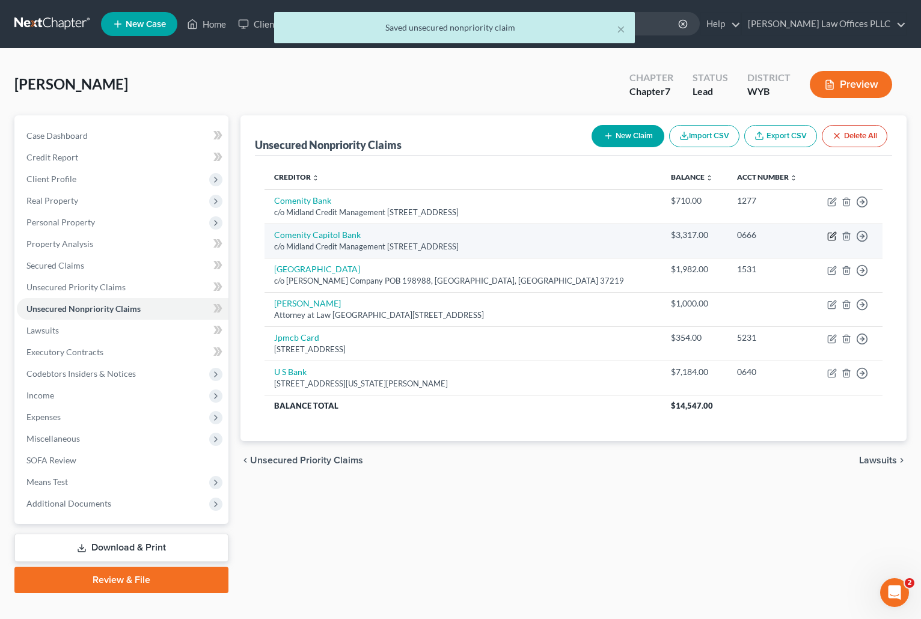
click at [831, 235] on icon "button" at bounding box center [833, 237] width 10 height 10
select select "4"
select select "2"
select select "0"
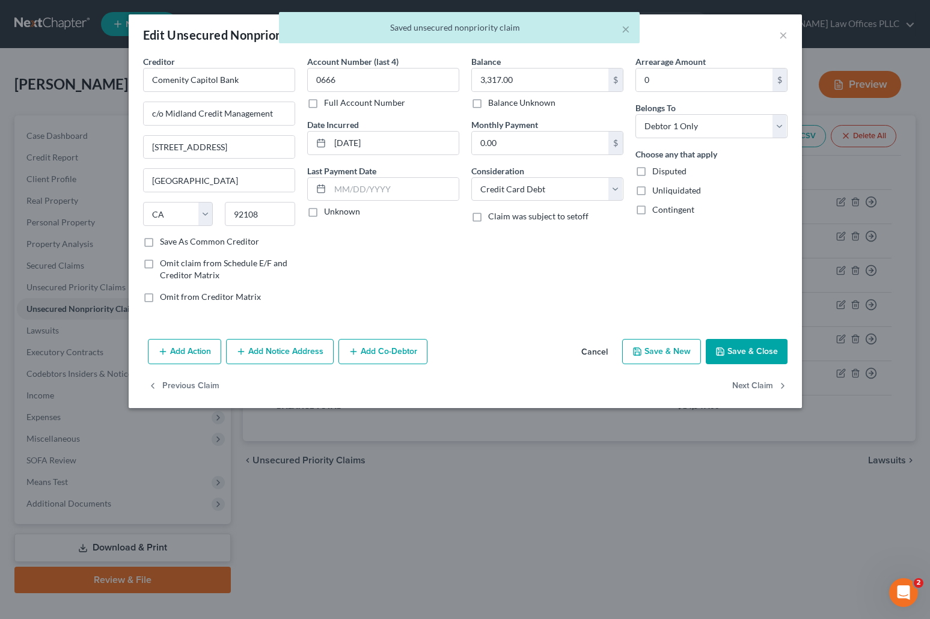
click at [760, 343] on button "Save & Close" at bounding box center [747, 351] width 82 height 25
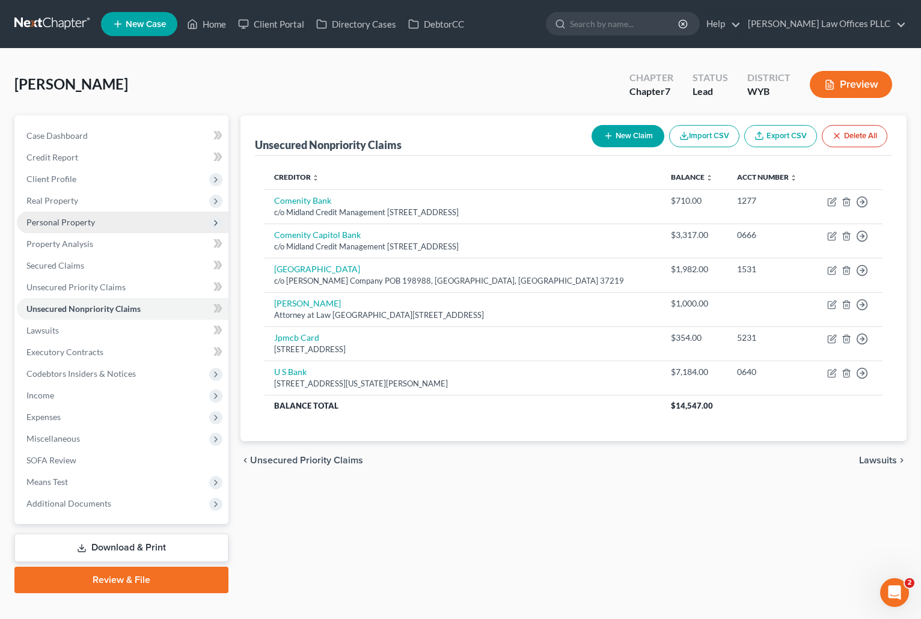
click at [90, 220] on span "Personal Property" at bounding box center [60, 222] width 69 height 10
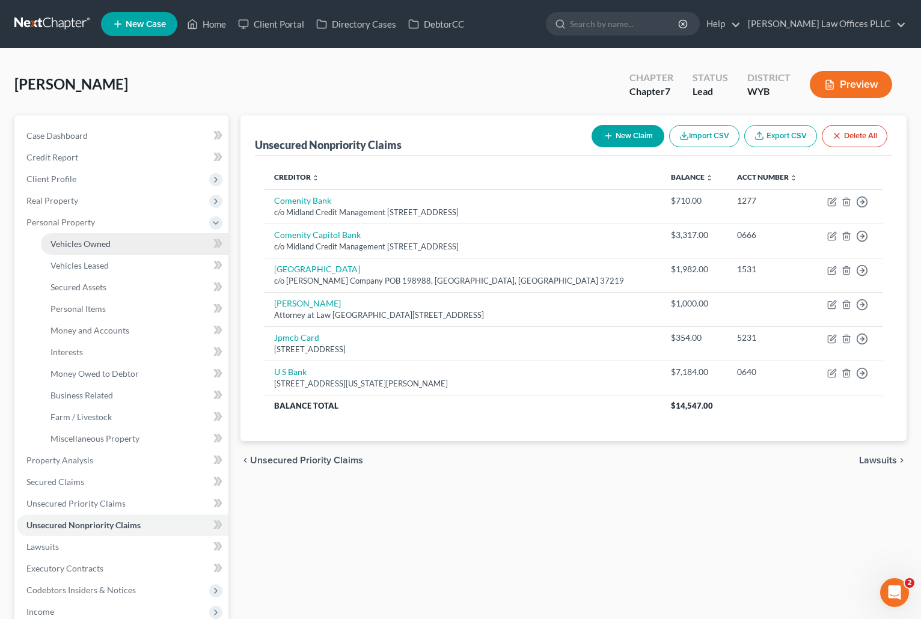
click at [99, 240] on span "Vehicles Owned" at bounding box center [81, 244] width 60 height 10
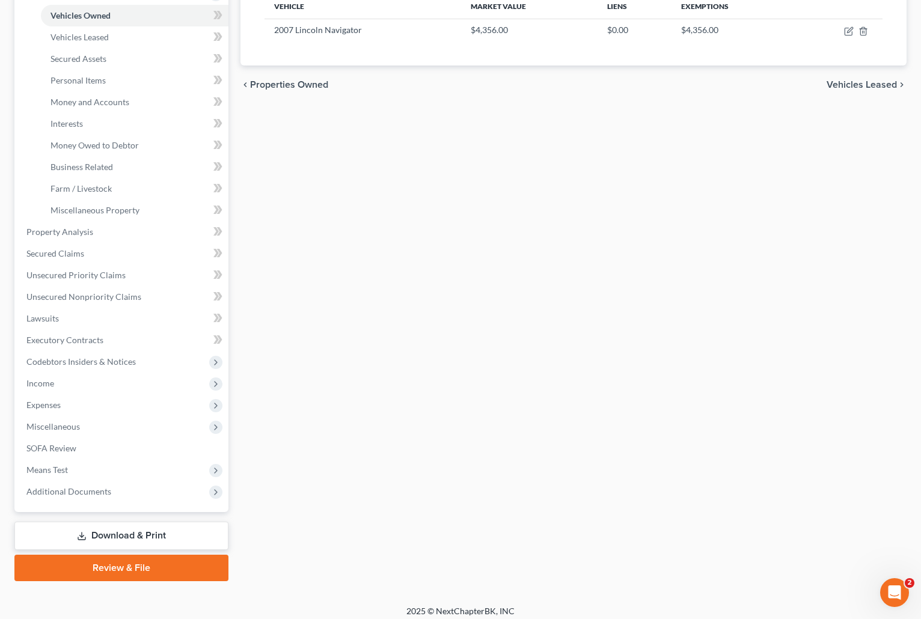
scroll to position [236, 0]
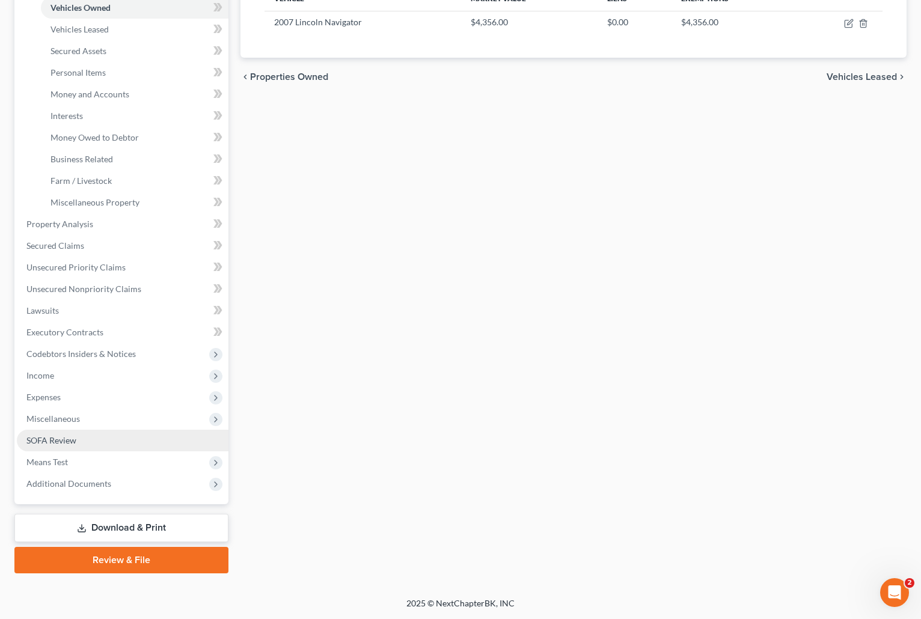
click at [65, 438] on span "SOFA Review" at bounding box center [51, 440] width 50 height 10
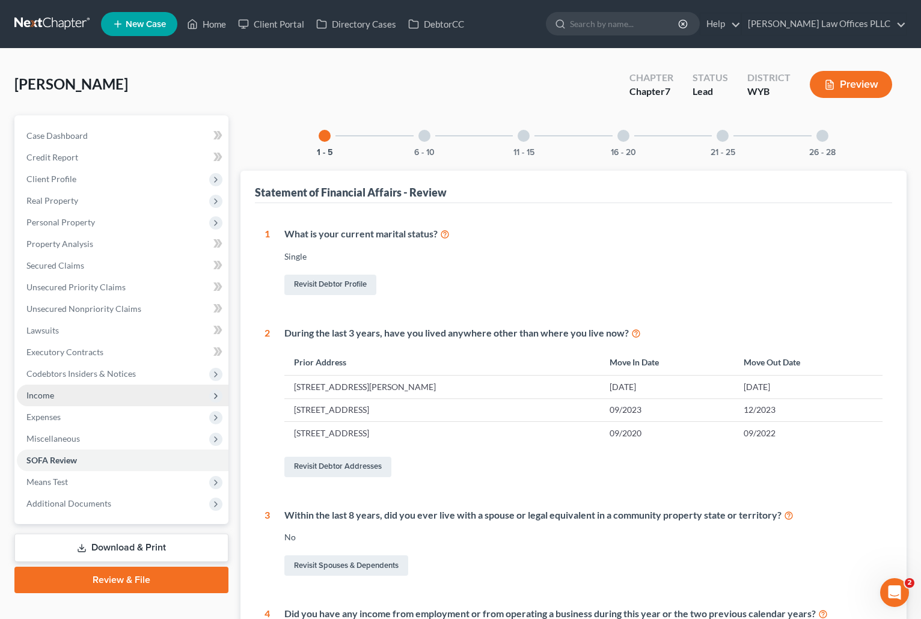
click at [63, 393] on span "Income" at bounding box center [123, 396] width 212 height 22
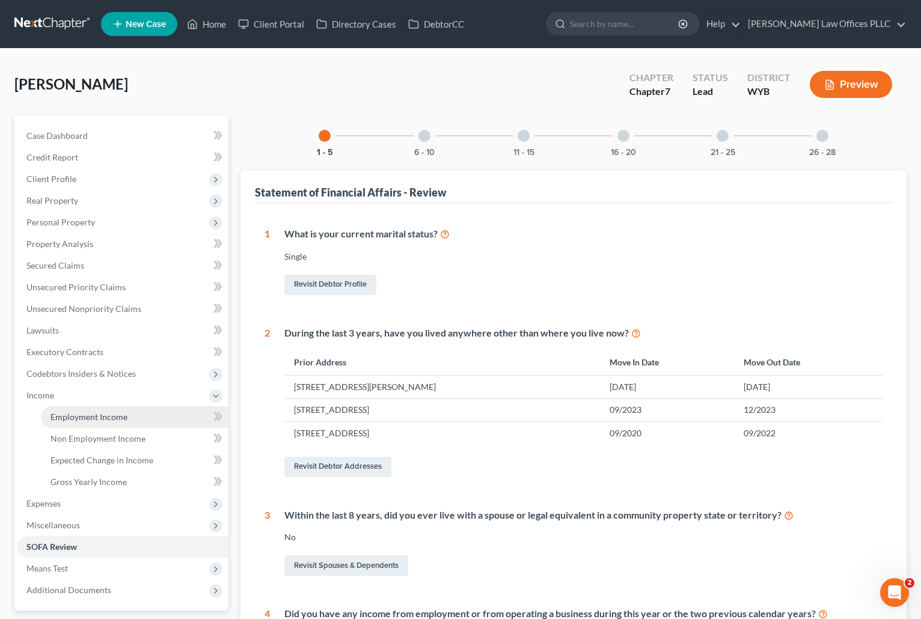
click at [108, 417] on span "Employment Income" at bounding box center [89, 417] width 77 height 10
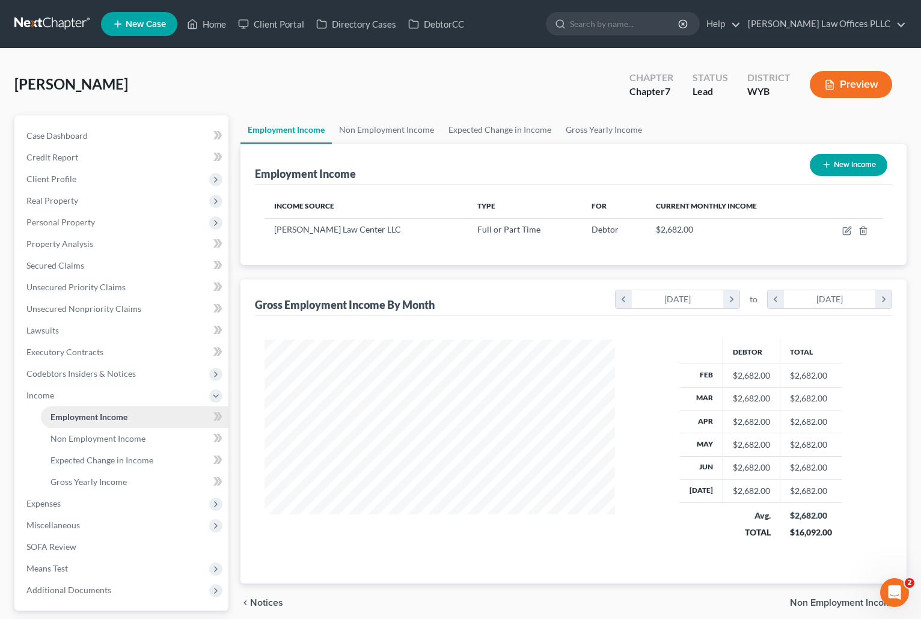
scroll to position [216, 375]
